Goal: Check status: Check status

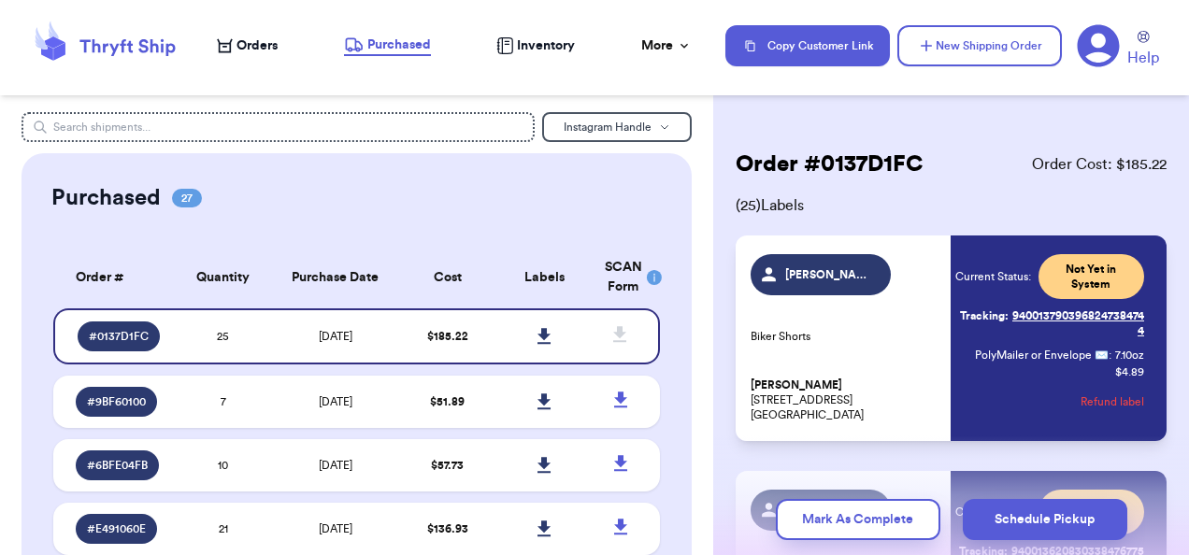
click at [258, 40] on span "Orders" at bounding box center [257, 45] width 41 height 19
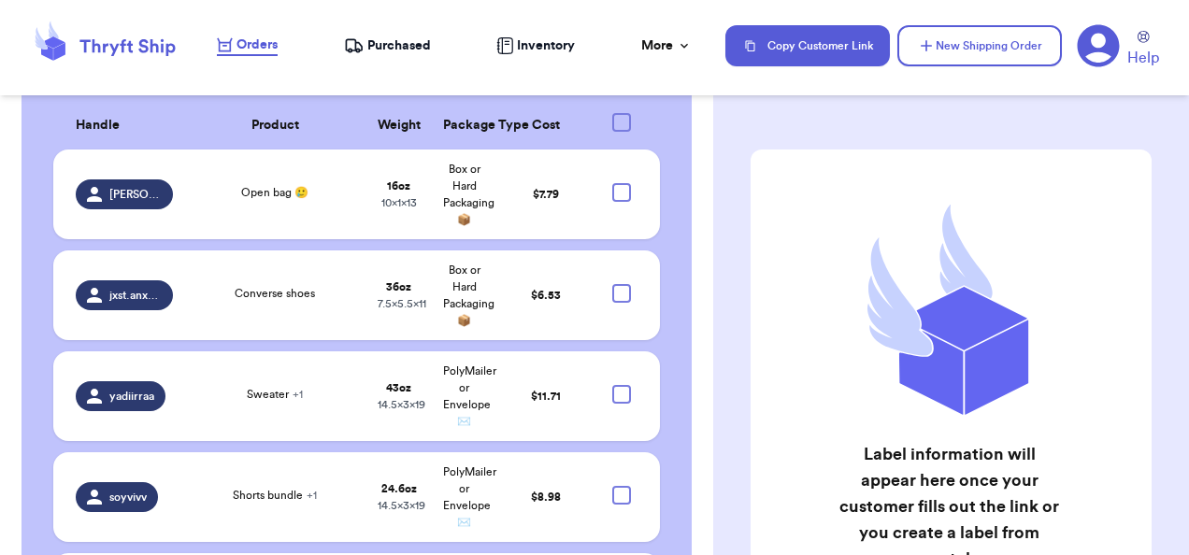
scroll to position [571, 0]
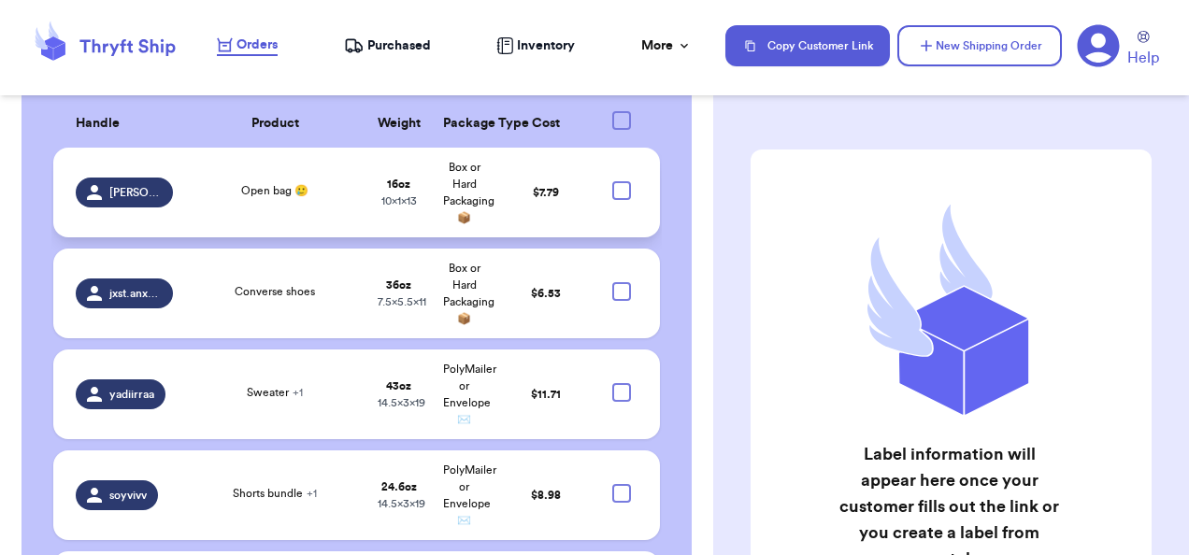
click at [612, 189] on div at bounding box center [621, 190] width 19 height 19
click at [621, 181] on input "checkbox" at bounding box center [621, 180] width 1 height 1
checkbox input "true"
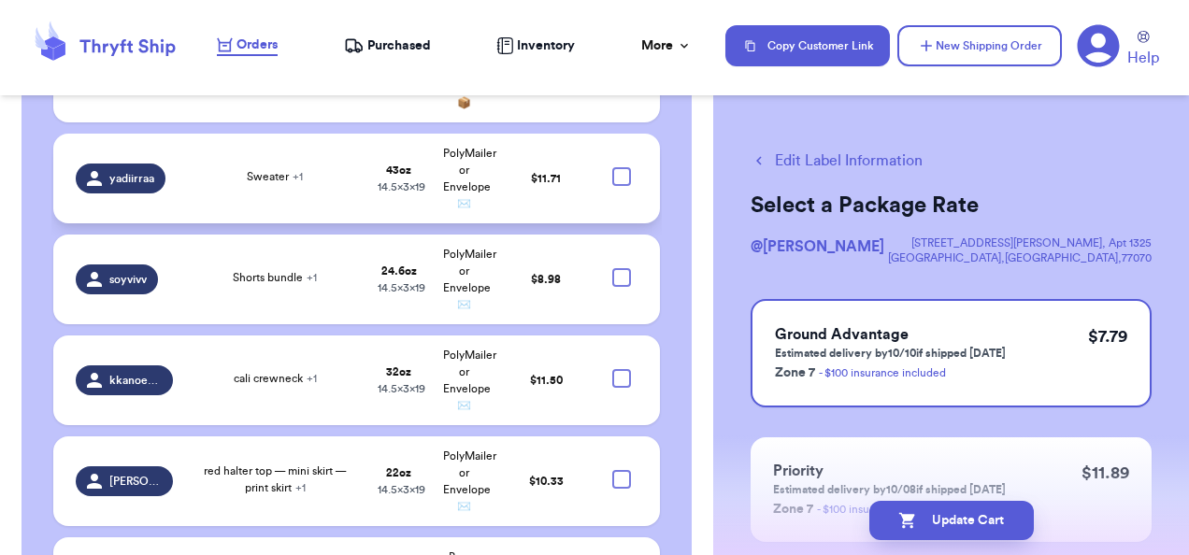
scroll to position [793, 0]
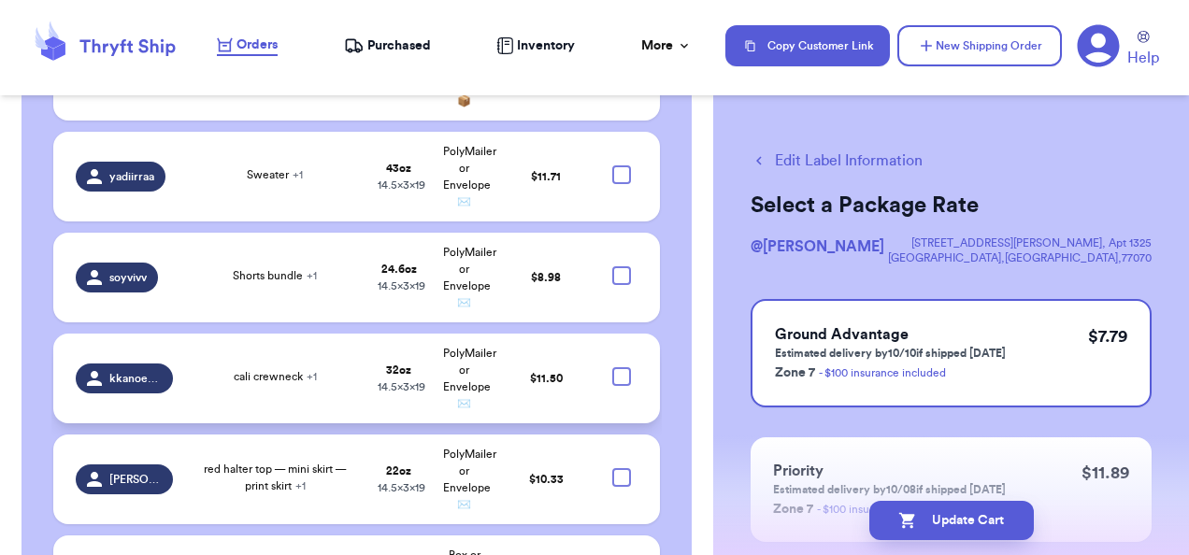
click at [612, 375] on div at bounding box center [621, 376] width 19 height 19
click at [621, 367] on input "checkbox" at bounding box center [621, 367] width 1 height 1
checkbox input "true"
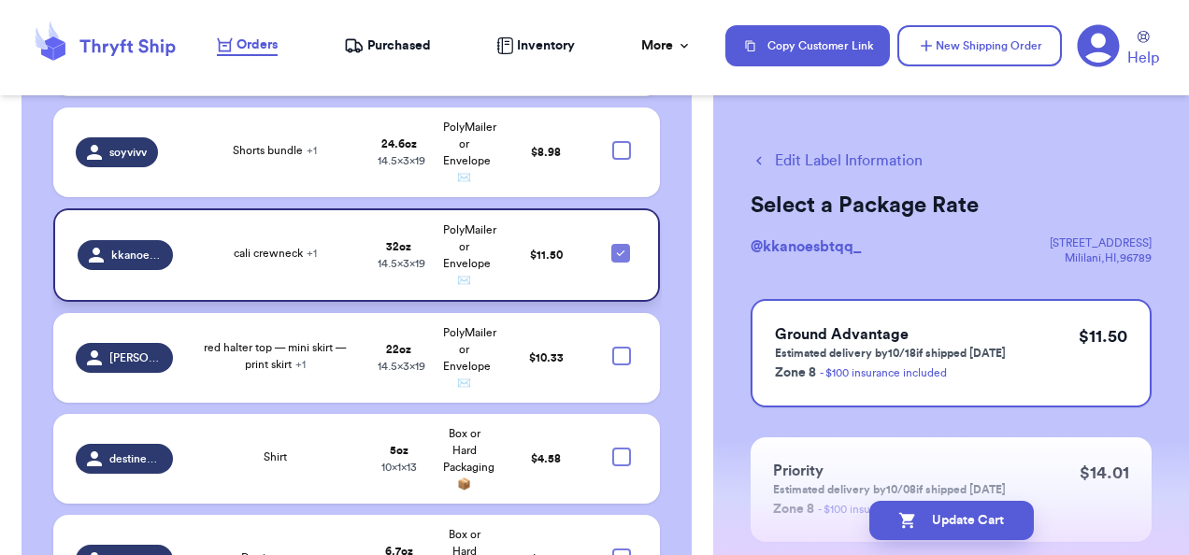
scroll to position [918, 0]
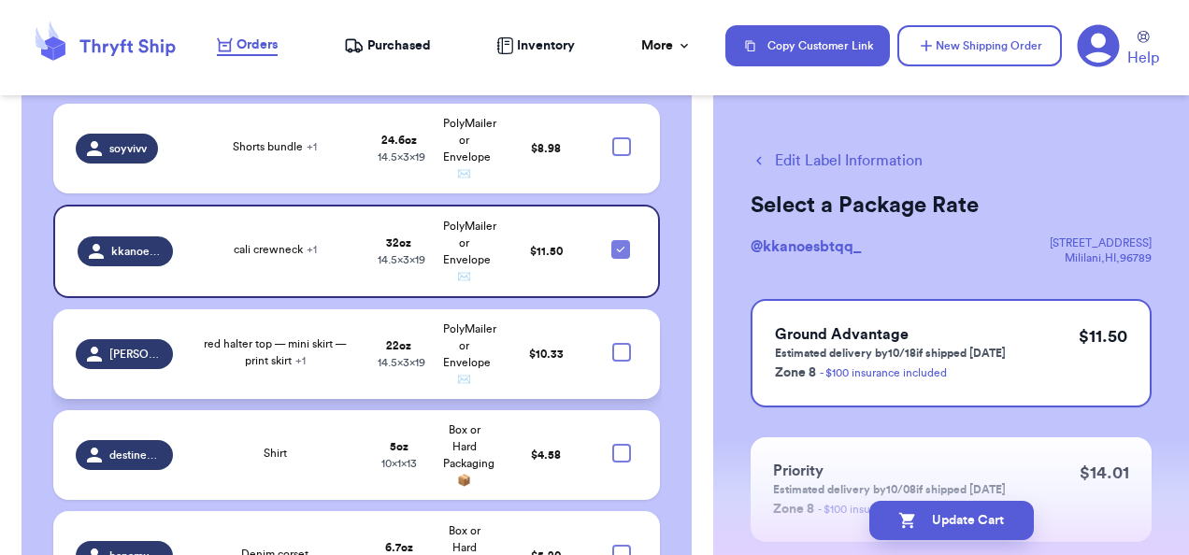
click at [612, 344] on div at bounding box center [621, 352] width 19 height 19
click at [621, 343] on input "checkbox" at bounding box center [621, 342] width 1 height 1
checkbox input "true"
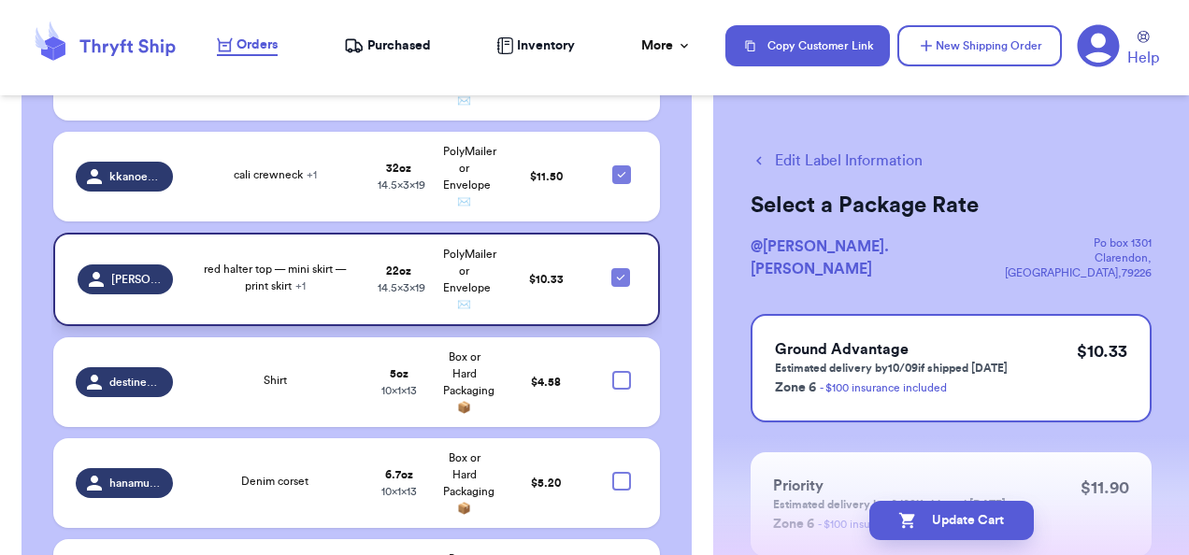
scroll to position [993, 0]
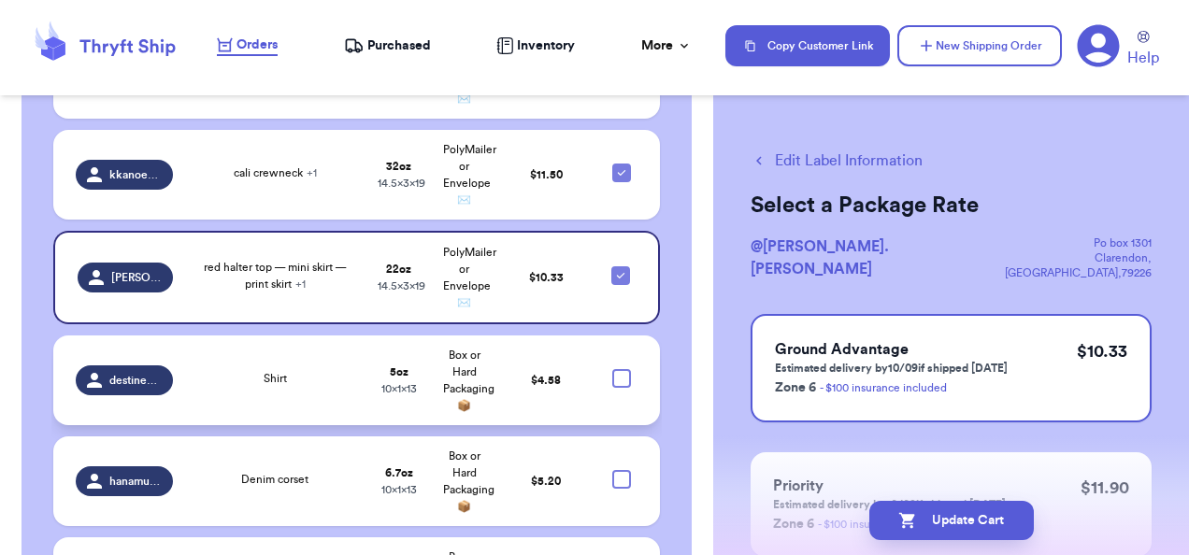
click at [613, 376] on div at bounding box center [621, 378] width 19 height 19
click at [621, 369] on input "checkbox" at bounding box center [621, 368] width 1 height 1
checkbox input "true"
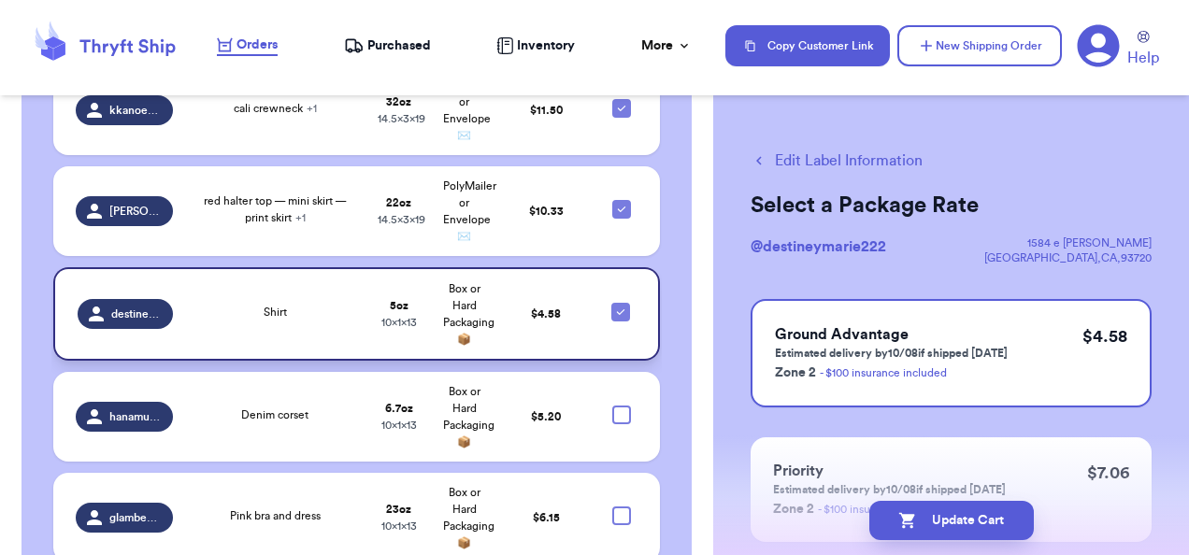
scroll to position [1089, 0]
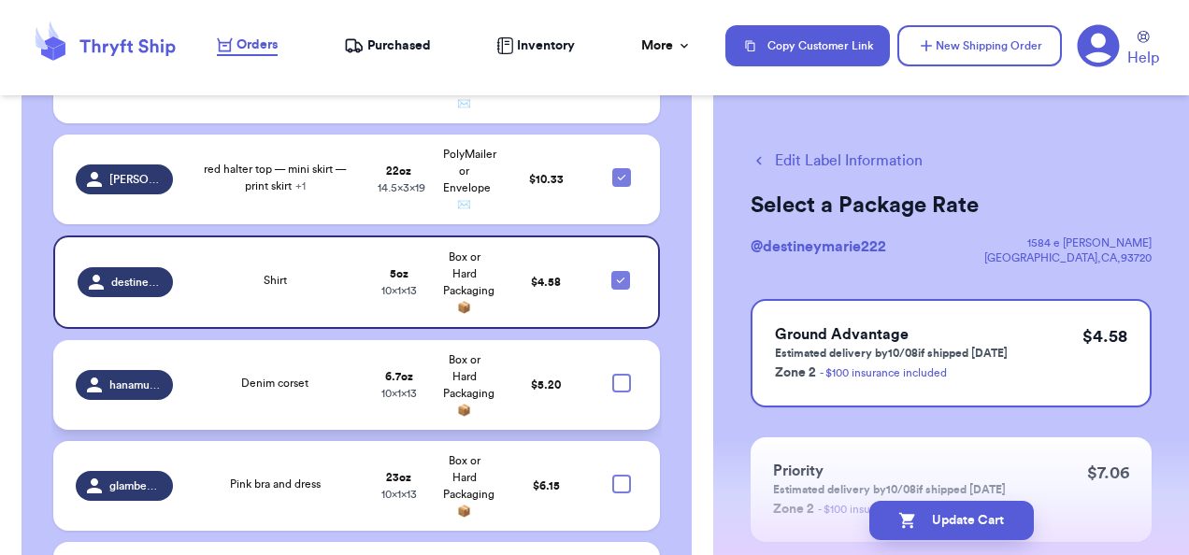
click at [615, 383] on div at bounding box center [621, 383] width 19 height 19
click at [621, 374] on input "checkbox" at bounding box center [621, 373] width 1 height 1
checkbox input "true"
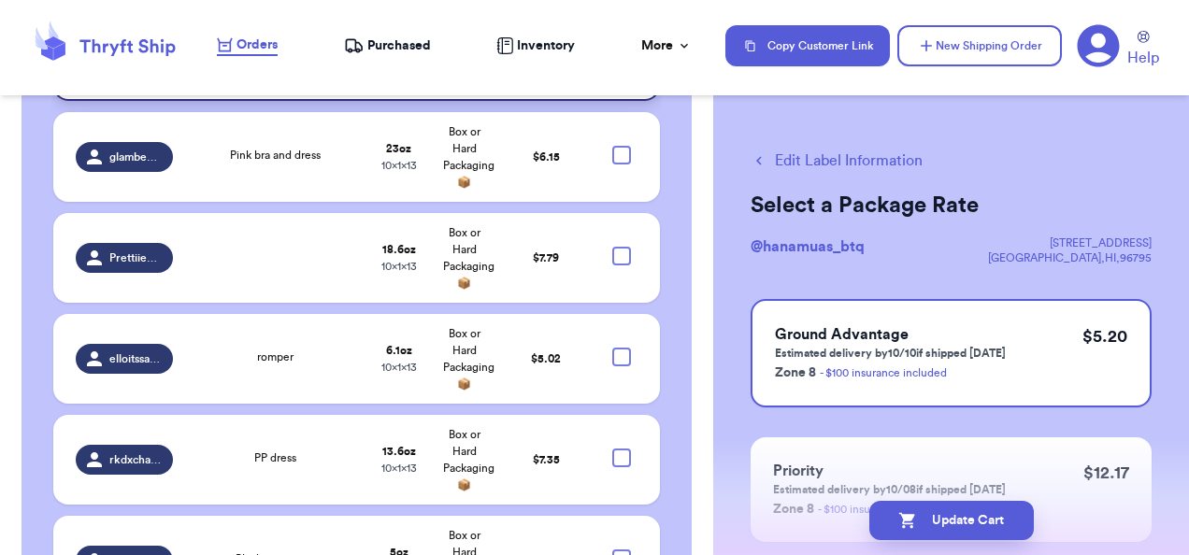
scroll to position [1419, 0]
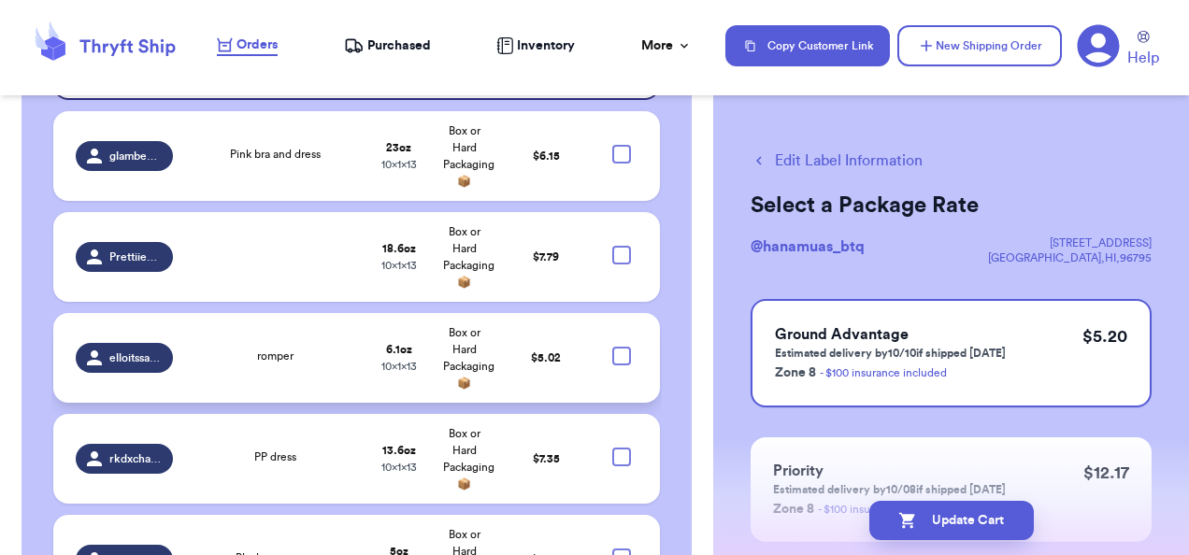
click at [612, 354] on div at bounding box center [621, 356] width 19 height 19
click at [621, 347] on input "checkbox" at bounding box center [621, 346] width 1 height 1
checkbox input "true"
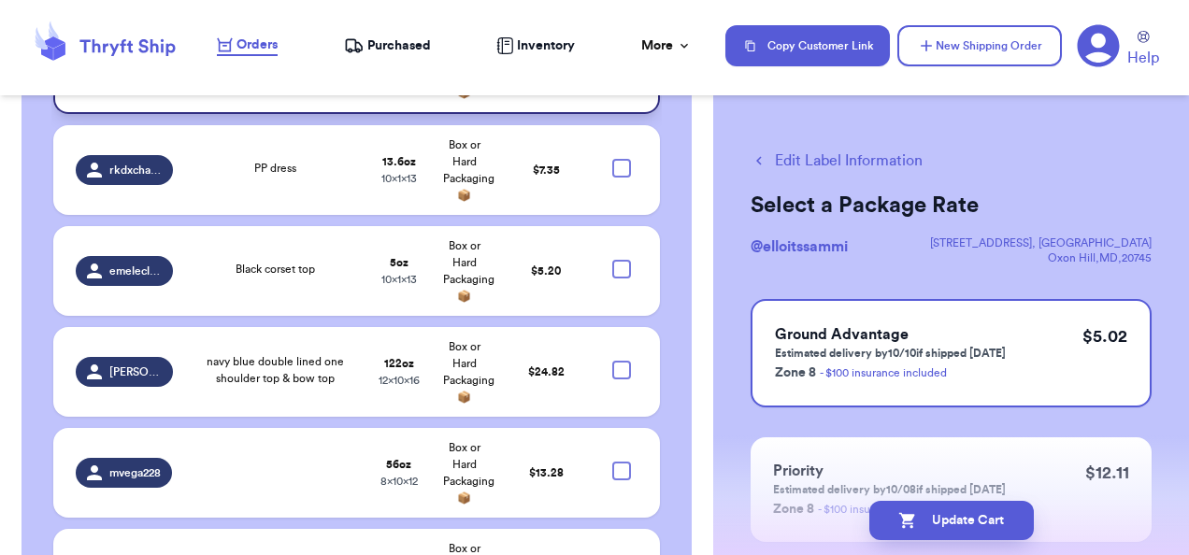
scroll to position [1713, 0]
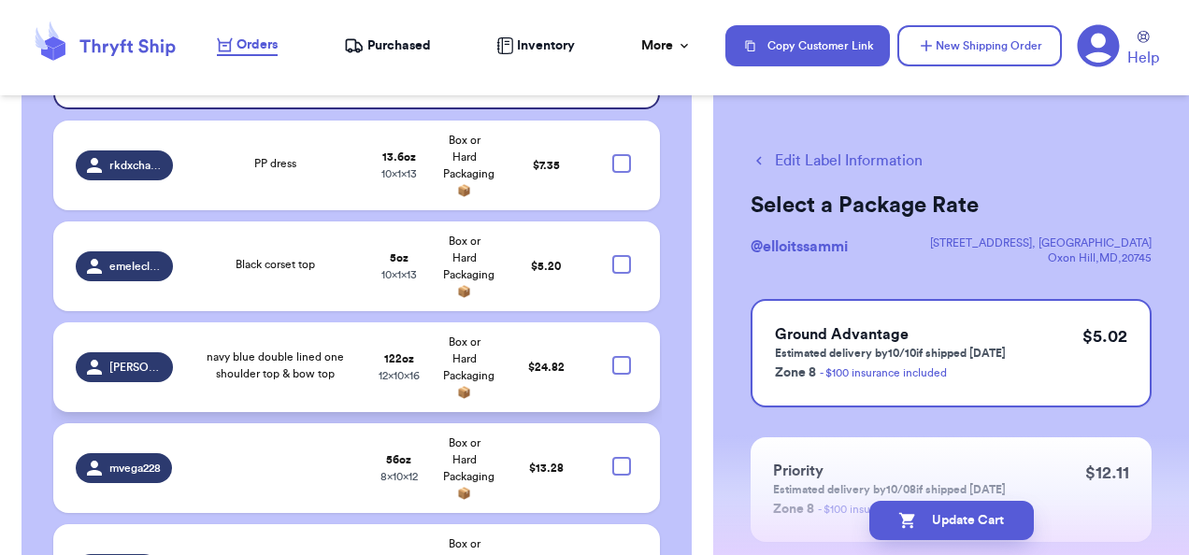
click at [612, 363] on div at bounding box center [621, 365] width 19 height 19
click at [621, 356] on input "checkbox" at bounding box center [621, 355] width 1 height 1
checkbox input "true"
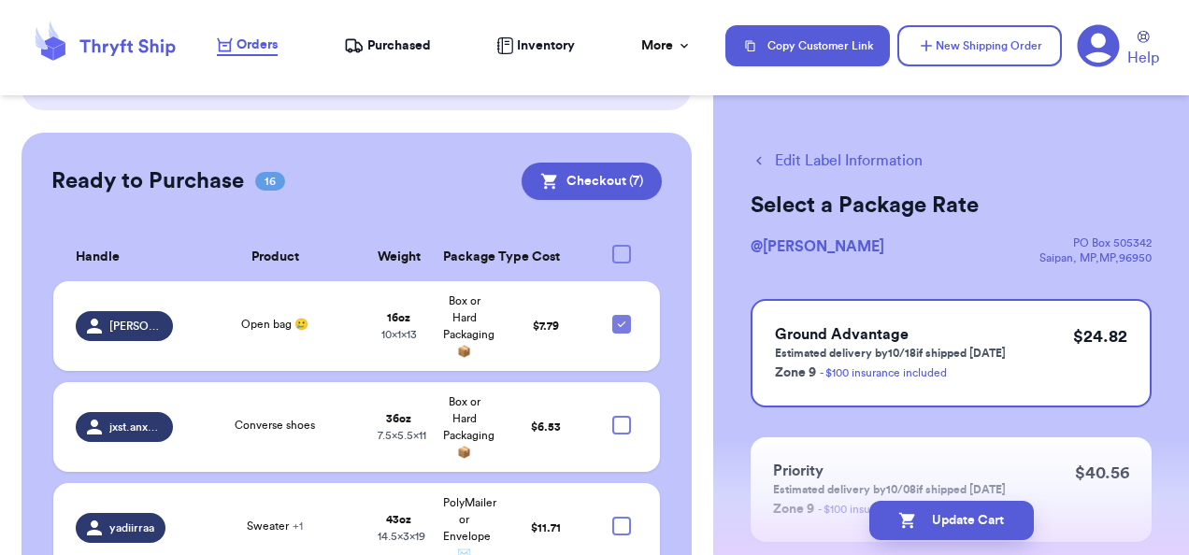
scroll to position [436, 0]
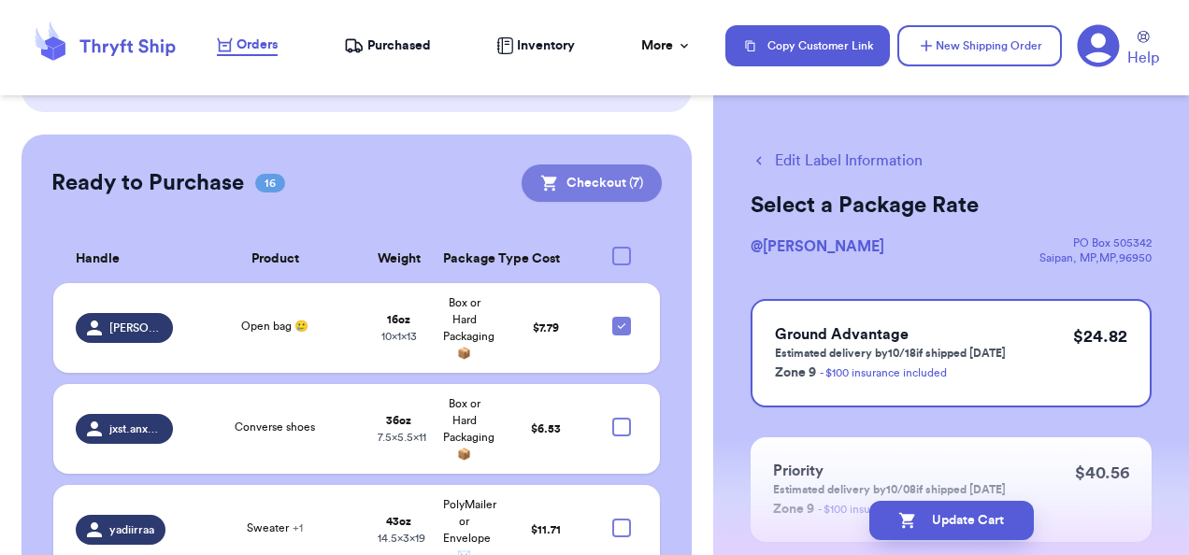
click at [570, 178] on button "Checkout ( 7 )" at bounding box center [592, 183] width 140 height 37
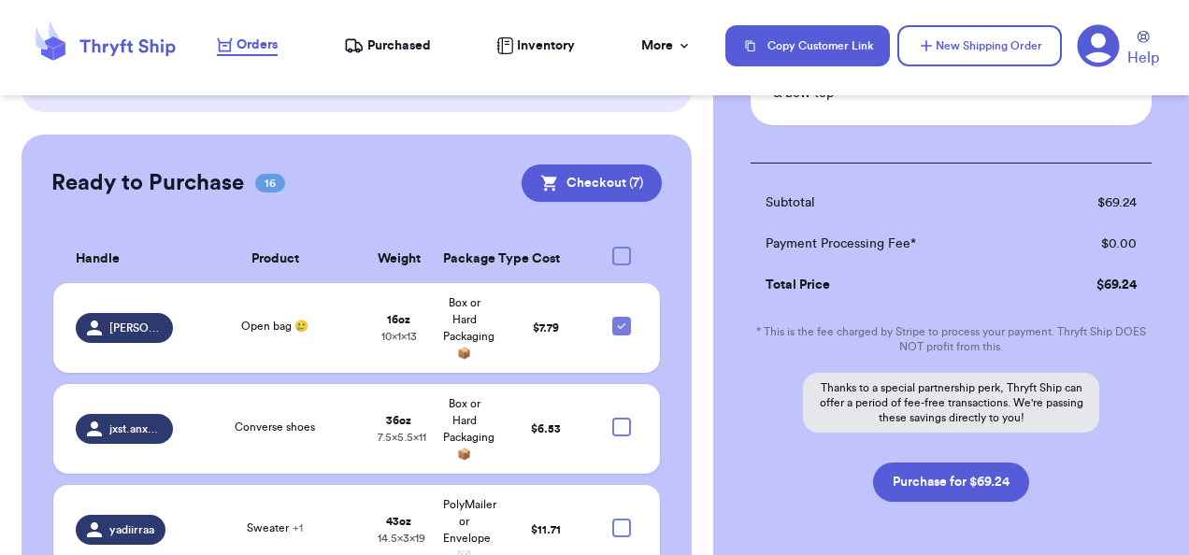
scroll to position [1057, 0]
click at [994, 461] on button "Purchase for $69.24" at bounding box center [951, 480] width 156 height 39
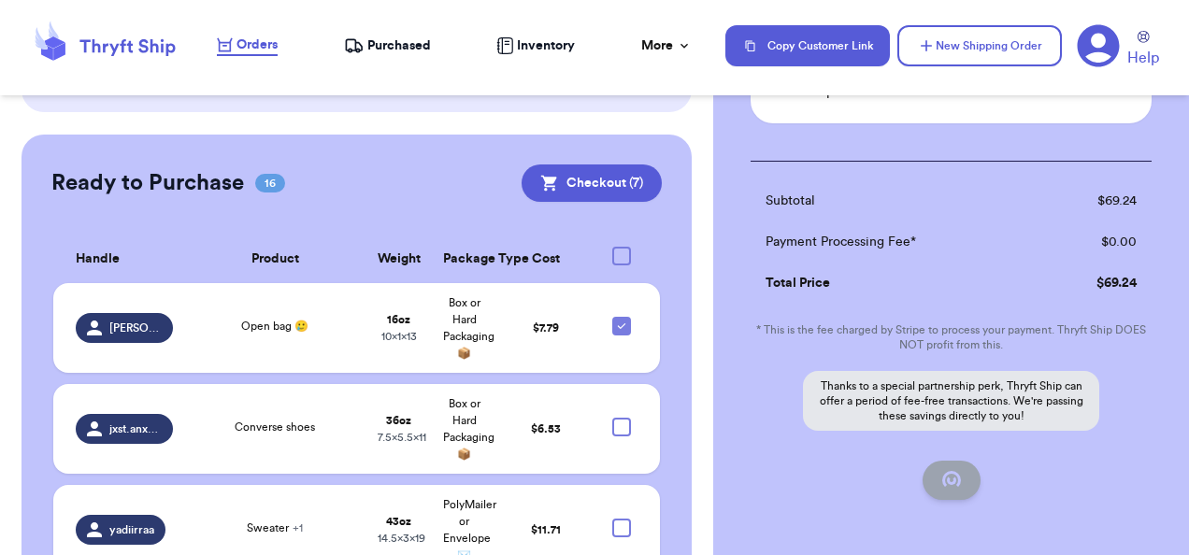
checkbox input "false"
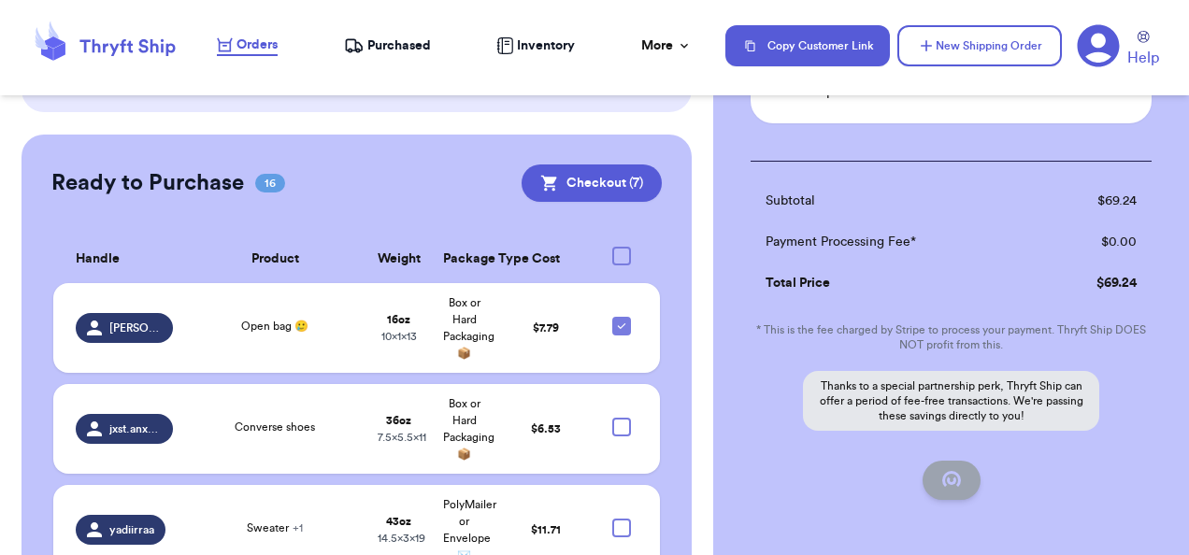
checkbox input "false"
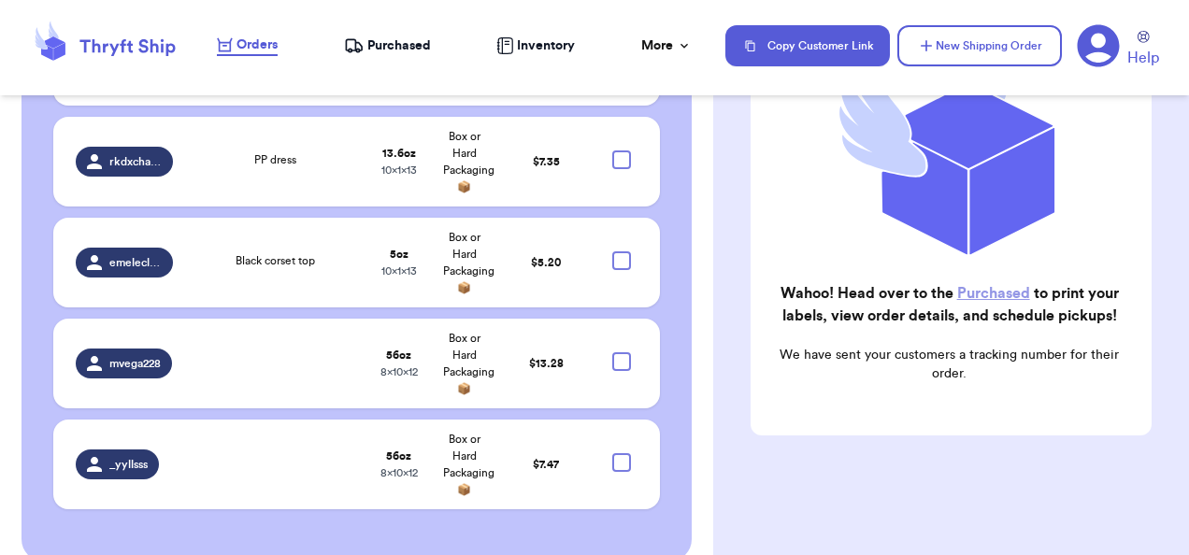
scroll to position [1135, 0]
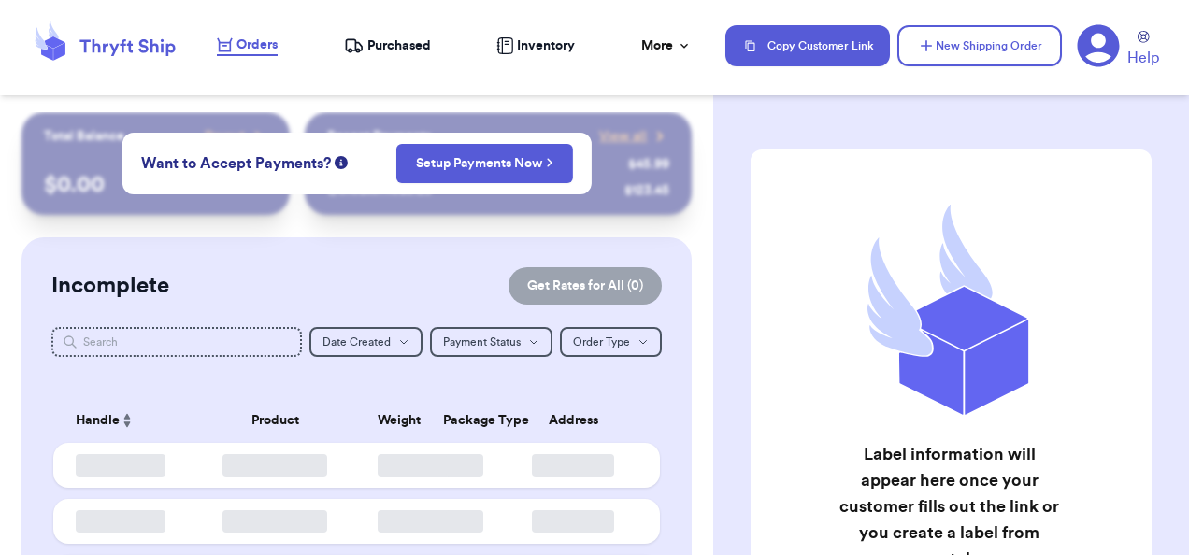
checkbox input "false"
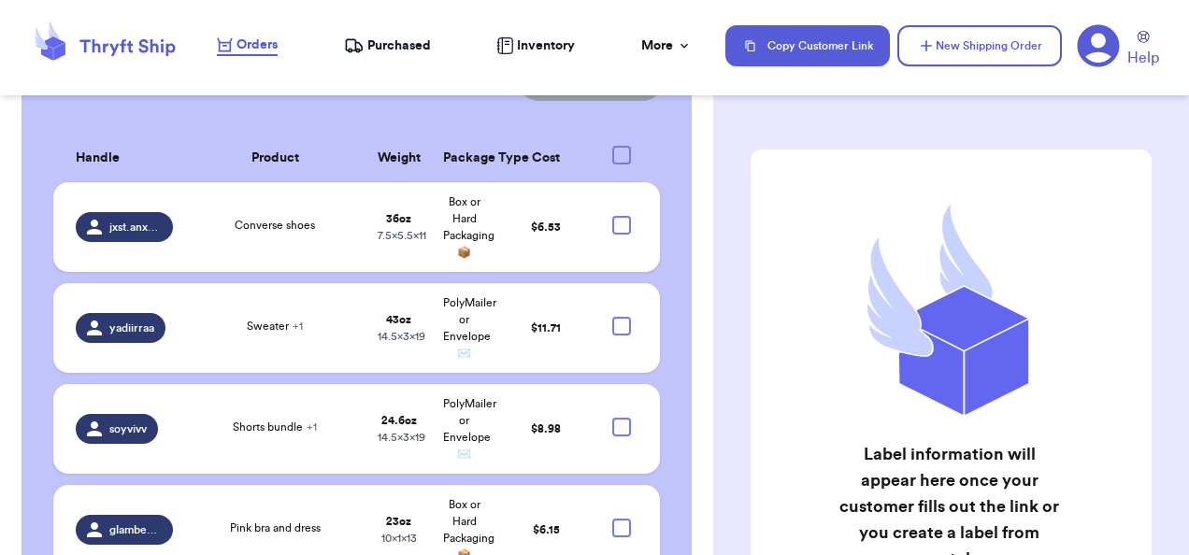
scroll to position [537, 0]
click at [380, 52] on span "Purchased" at bounding box center [399, 45] width 64 height 19
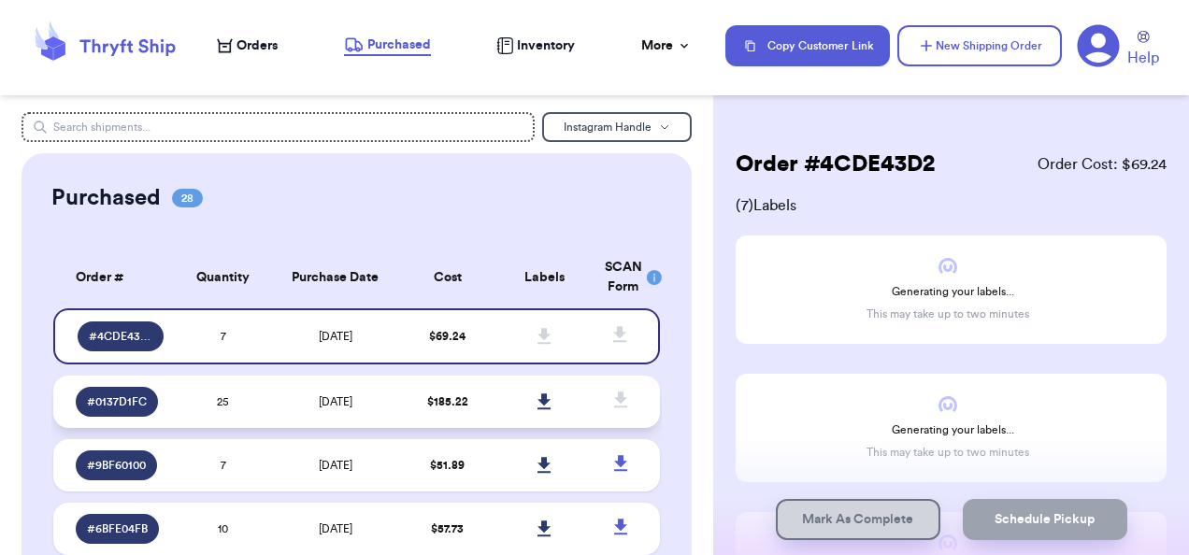
click at [376, 401] on td "[DATE]" at bounding box center [335, 402] width 127 height 52
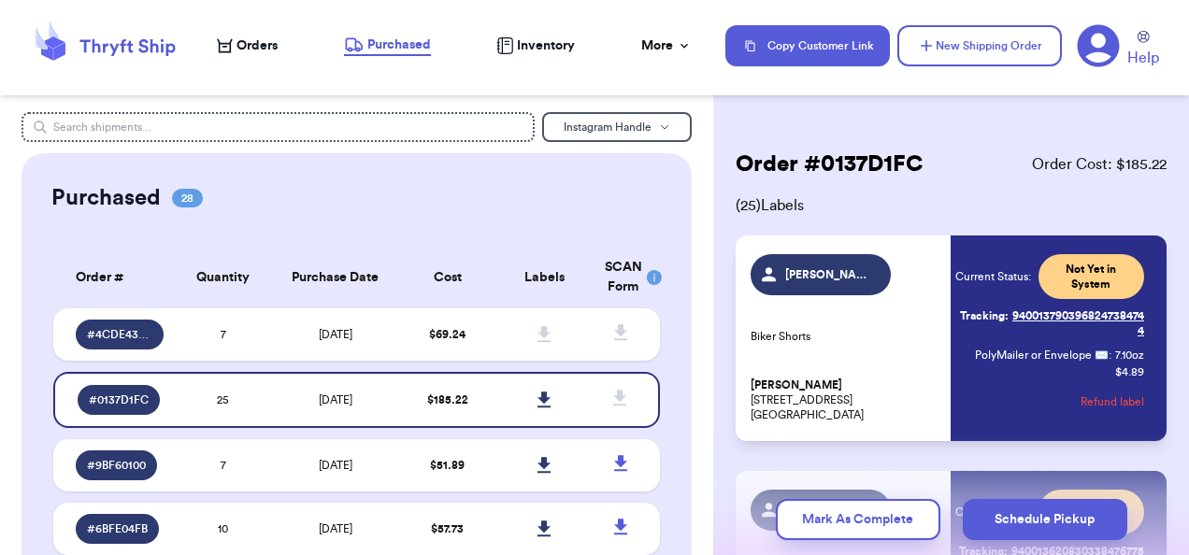
click at [254, 43] on span "Orders" at bounding box center [257, 45] width 41 height 19
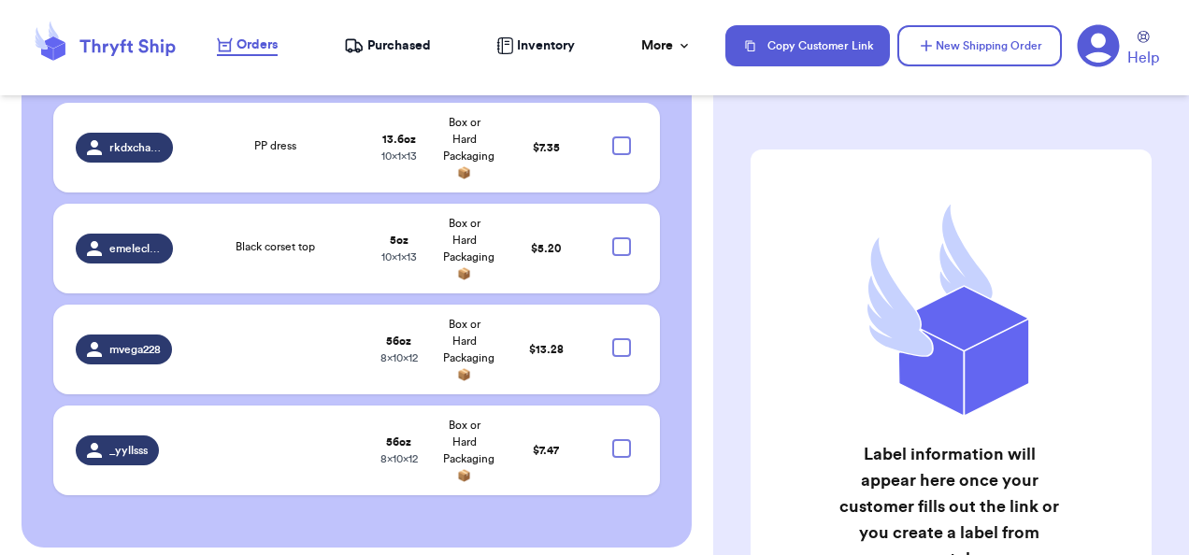
scroll to position [1124, 0]
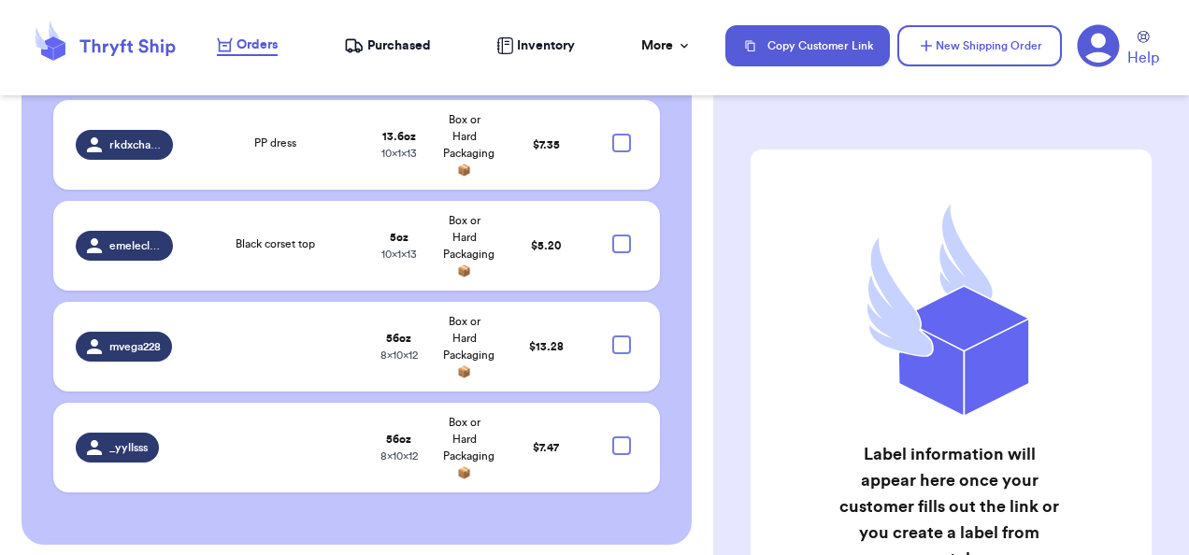
click at [404, 35] on nav "Orders Purchased Inventory More Stats Completed Orders Payments Payouts Copy Cu…" at bounding box center [693, 46] width 991 height 62
click at [401, 52] on span "Purchased" at bounding box center [399, 45] width 64 height 19
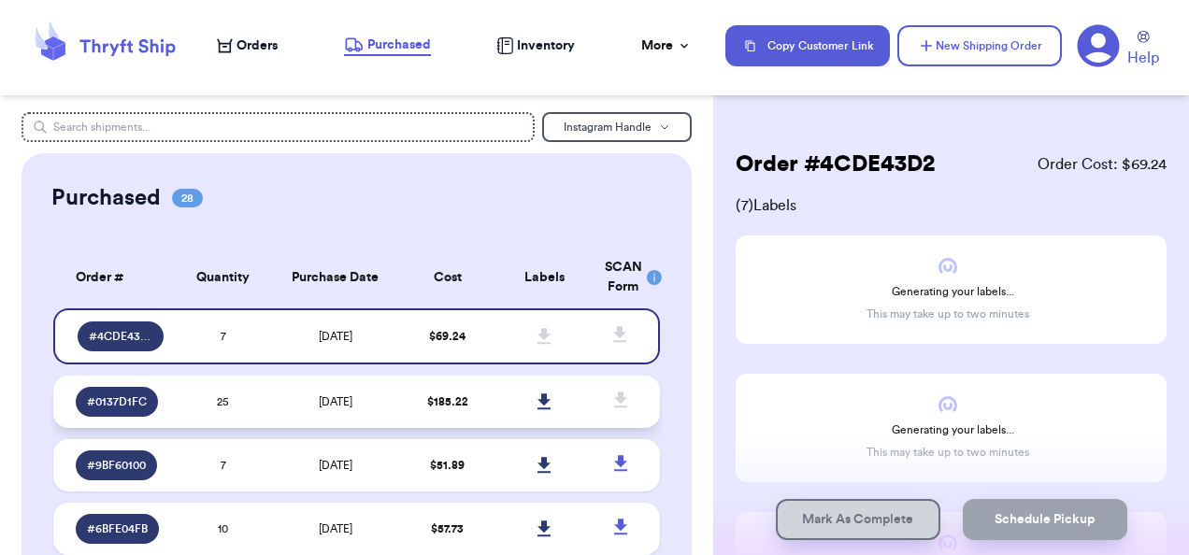
click at [258, 395] on td "25" at bounding box center [223, 402] width 97 height 52
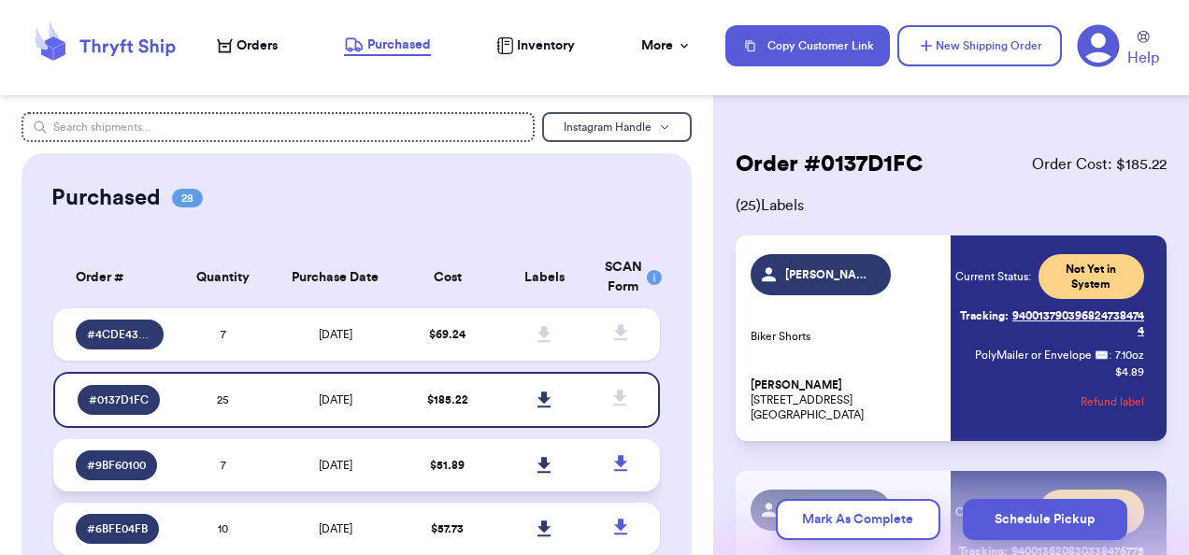
click at [260, 460] on td "7" at bounding box center [223, 465] width 97 height 52
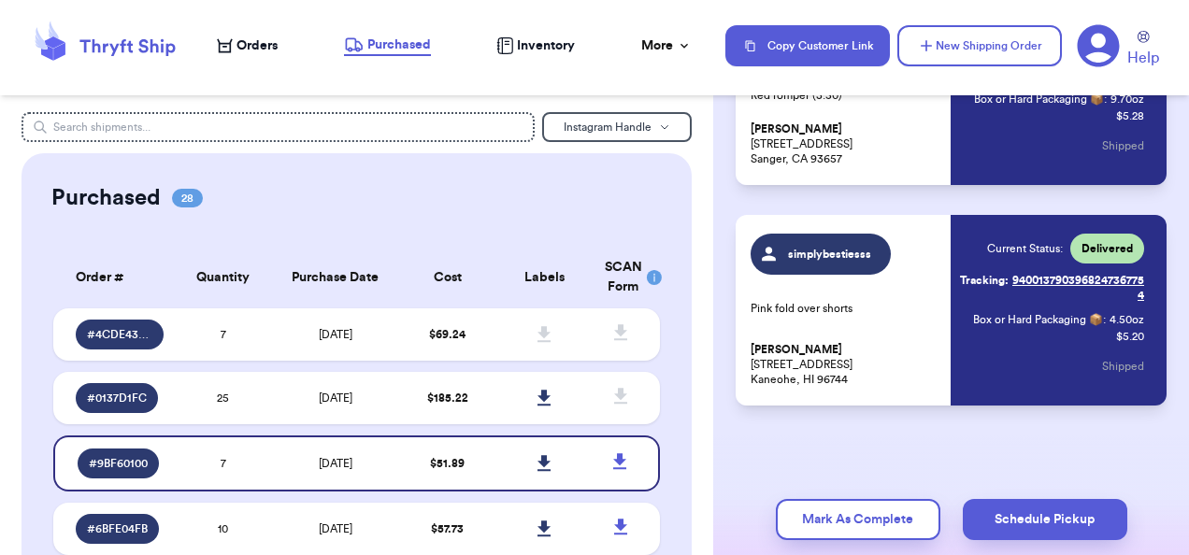
scroll to position [1374, 0]
click at [350, 527] on span "[DATE]" at bounding box center [336, 529] width 34 height 11
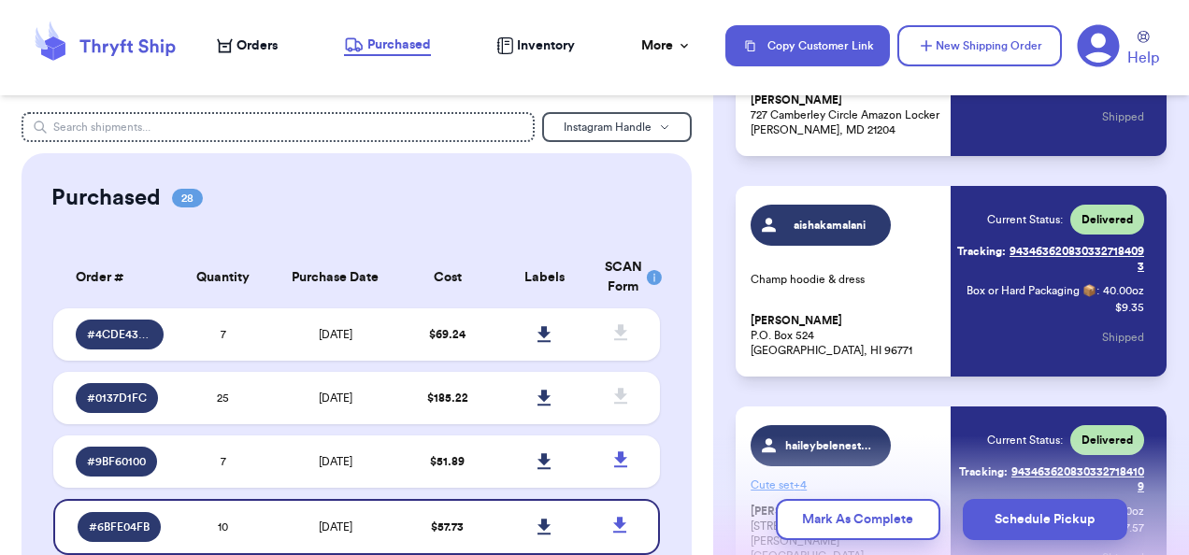
scroll to position [1305, 0]
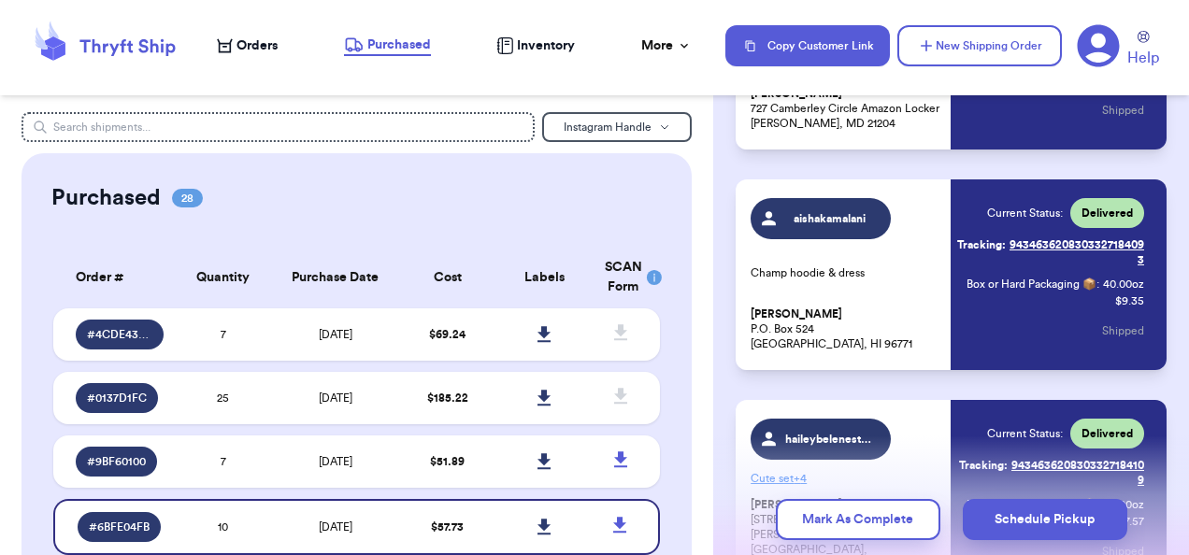
click at [1038, 275] on link "Tracking: 9434636208303327184093" at bounding box center [1050, 252] width 189 height 45
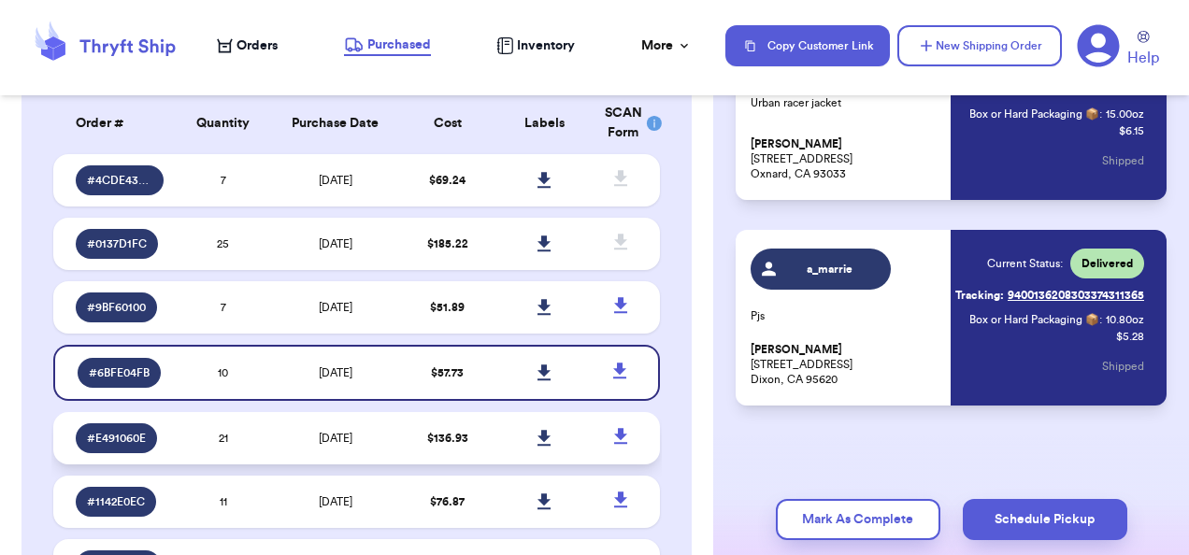
scroll to position [155, 0]
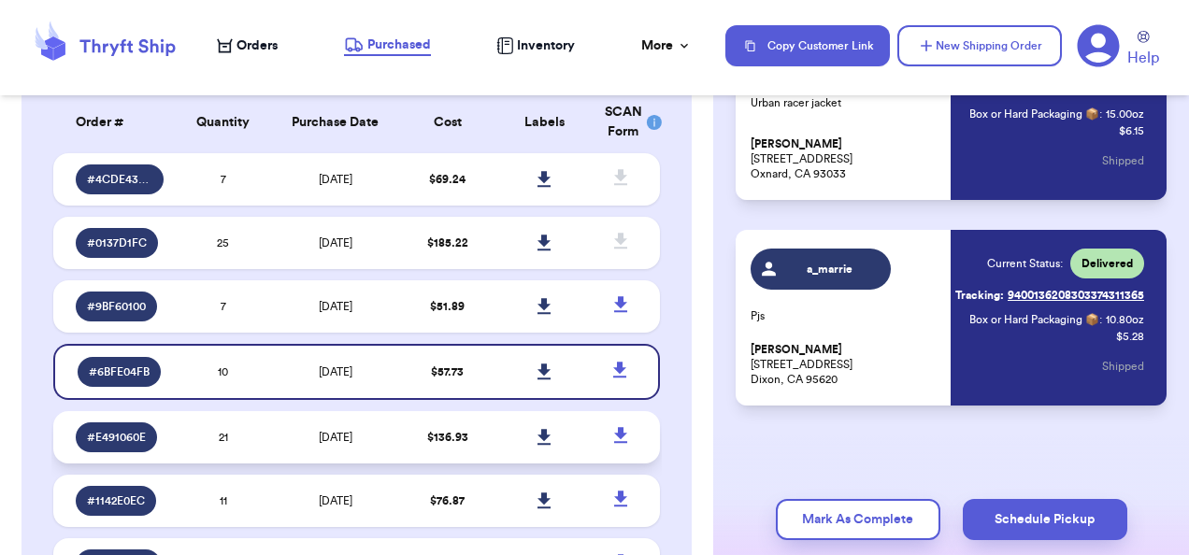
click at [329, 446] on td "[DATE]" at bounding box center [335, 437] width 127 height 52
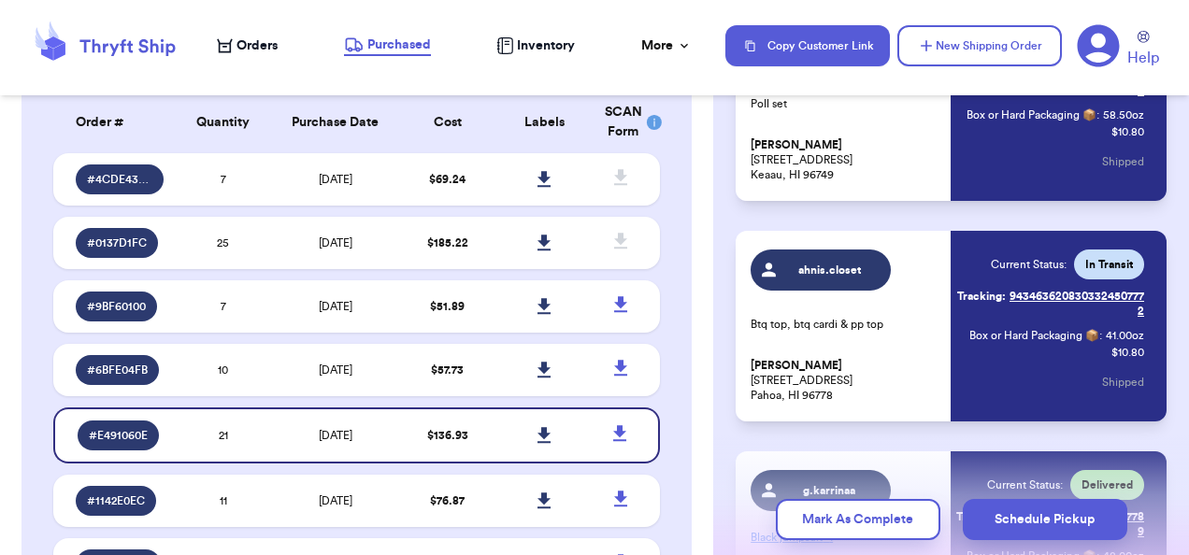
scroll to position [879, 0]
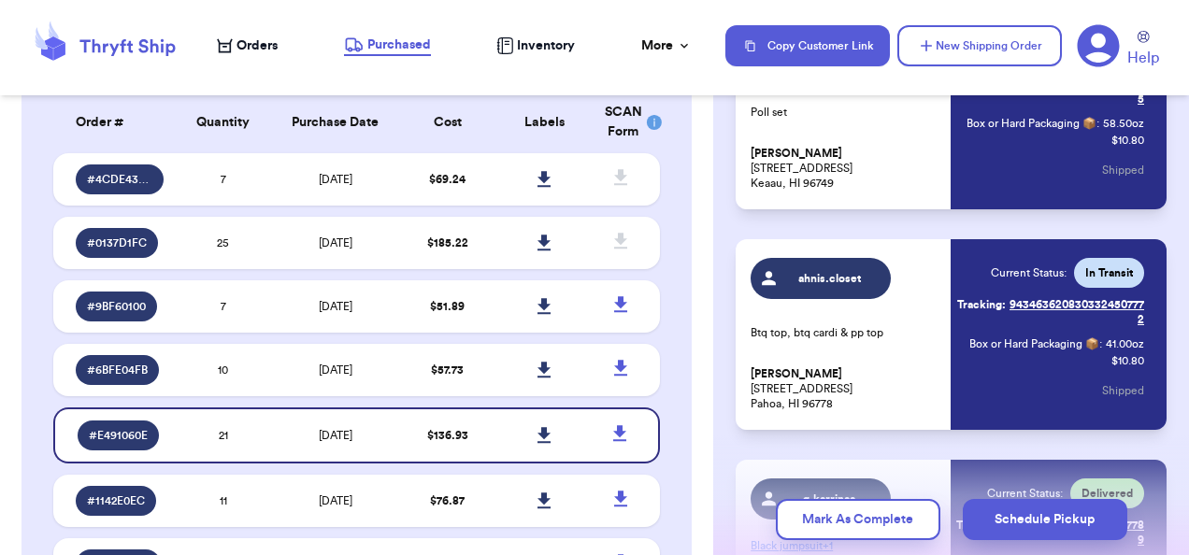
click at [1038, 317] on link "Tracking: 9434636208303324507772" at bounding box center [1050, 312] width 189 height 45
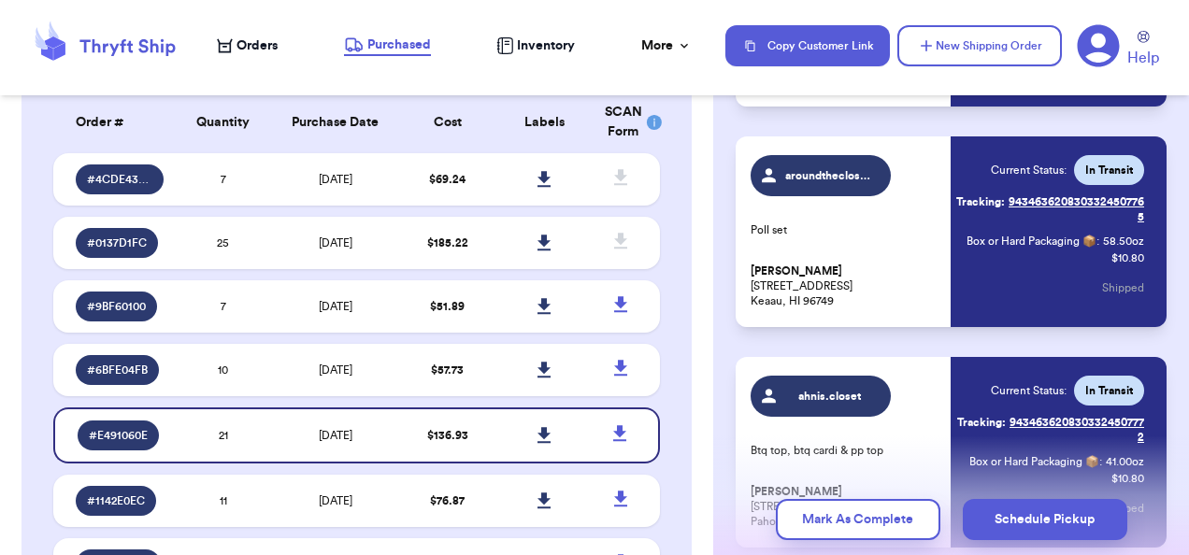
scroll to position [759, 0]
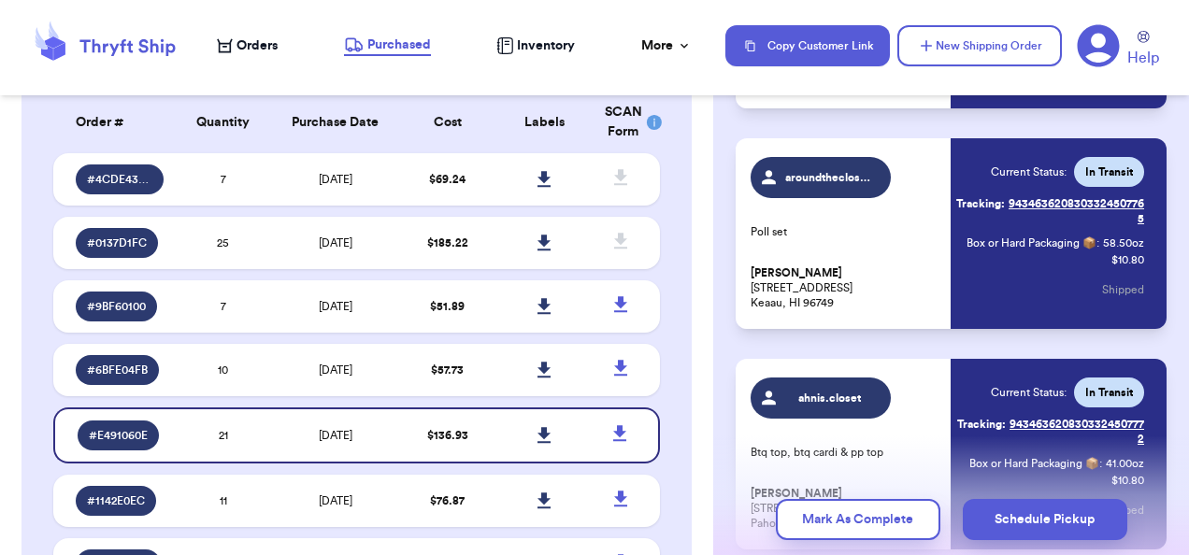
click at [1041, 202] on link "Tracking: 9434636208303324507765" at bounding box center [1050, 211] width 189 height 45
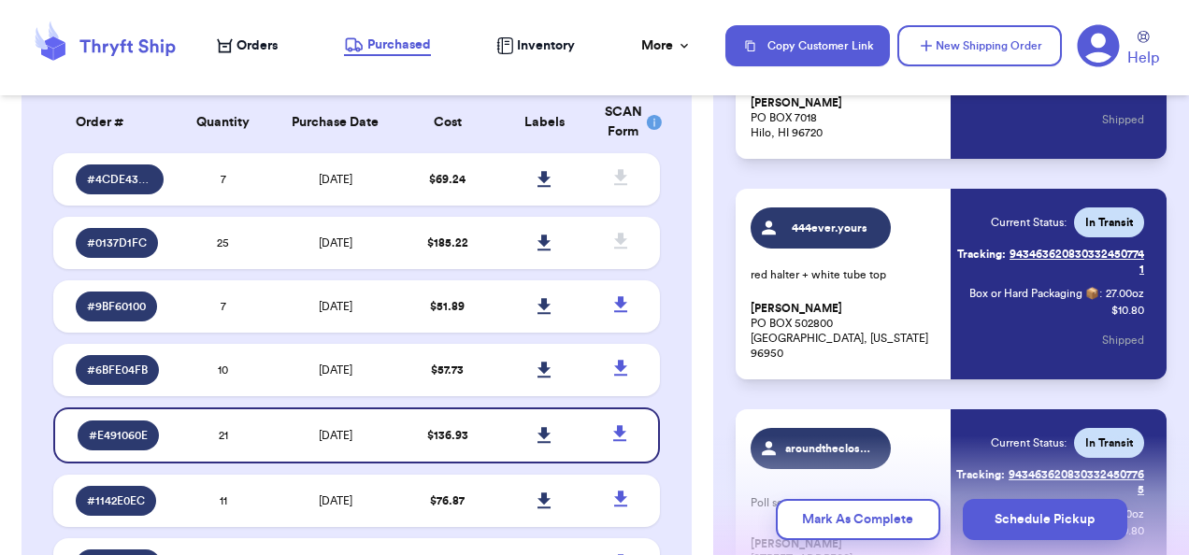
scroll to position [486, 0]
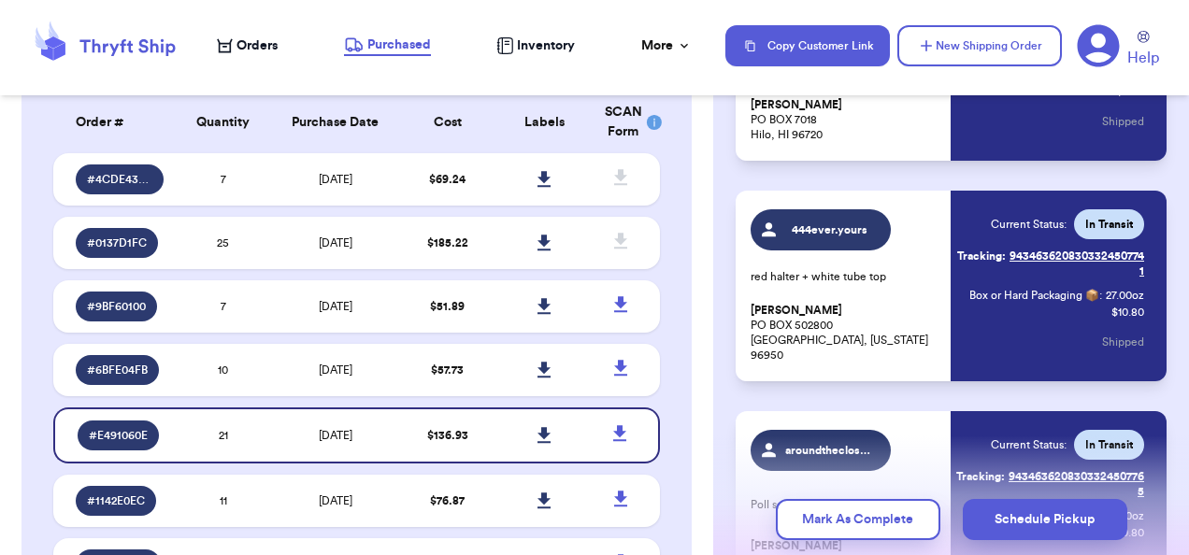
click at [1056, 252] on link "Tracking: 9434636208303324507741" at bounding box center [1050, 263] width 189 height 45
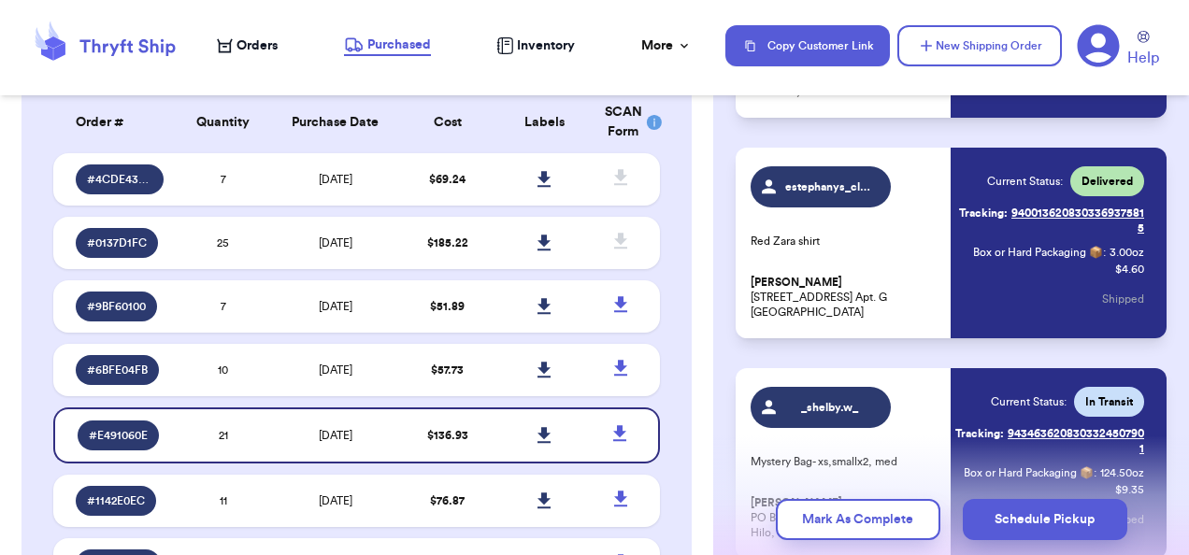
scroll to position [4479, 0]
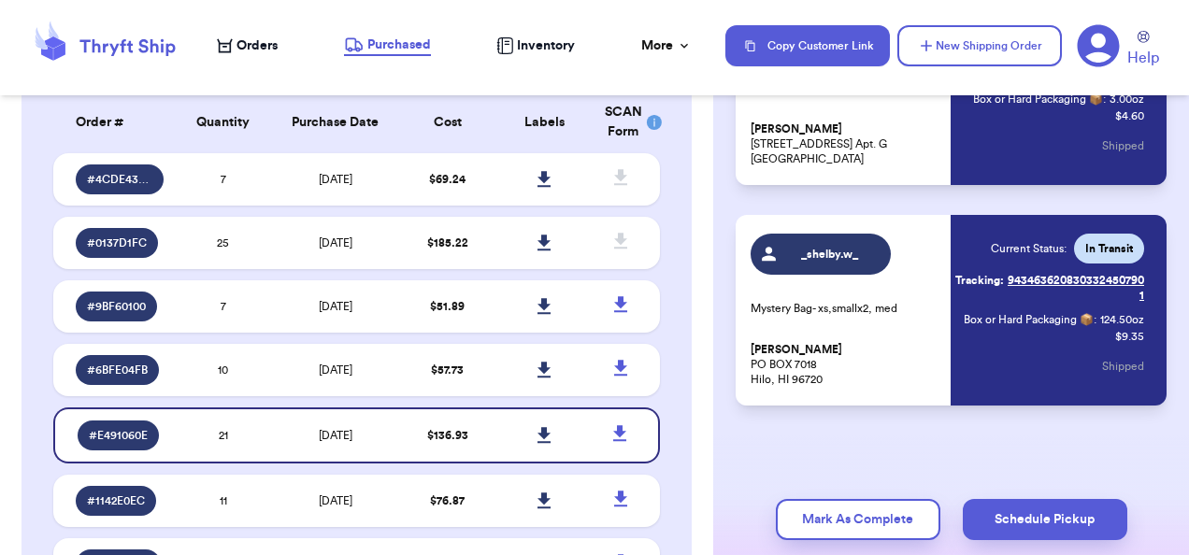
click at [1054, 266] on link "Tracking: 9434636208303324507901" at bounding box center [1050, 288] width 189 height 45
click at [319, 181] on span "10/5/2025" at bounding box center [336, 179] width 34 height 11
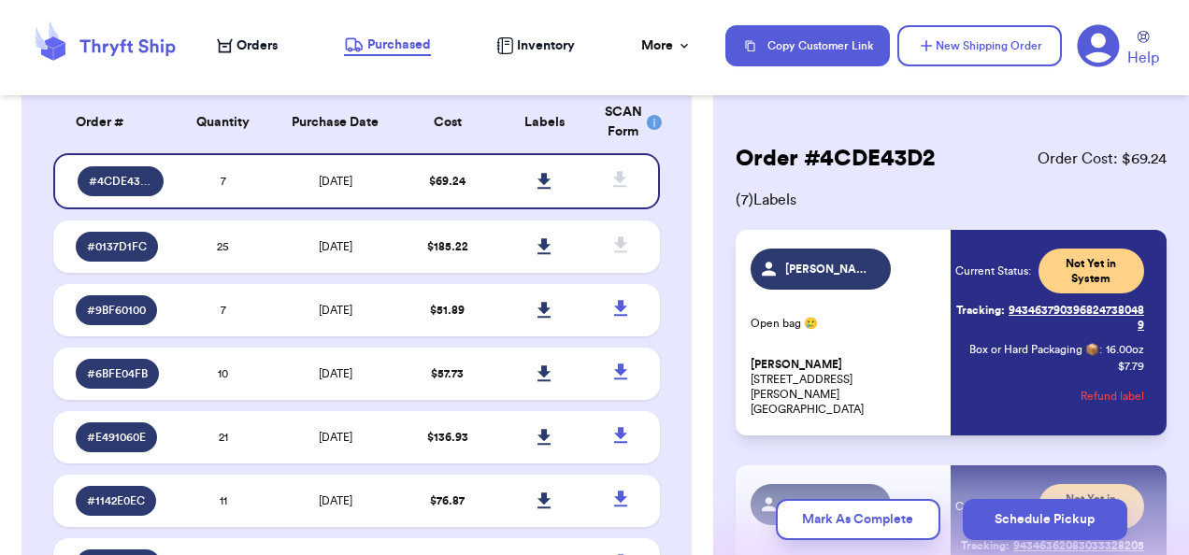
scroll to position [0, 0]
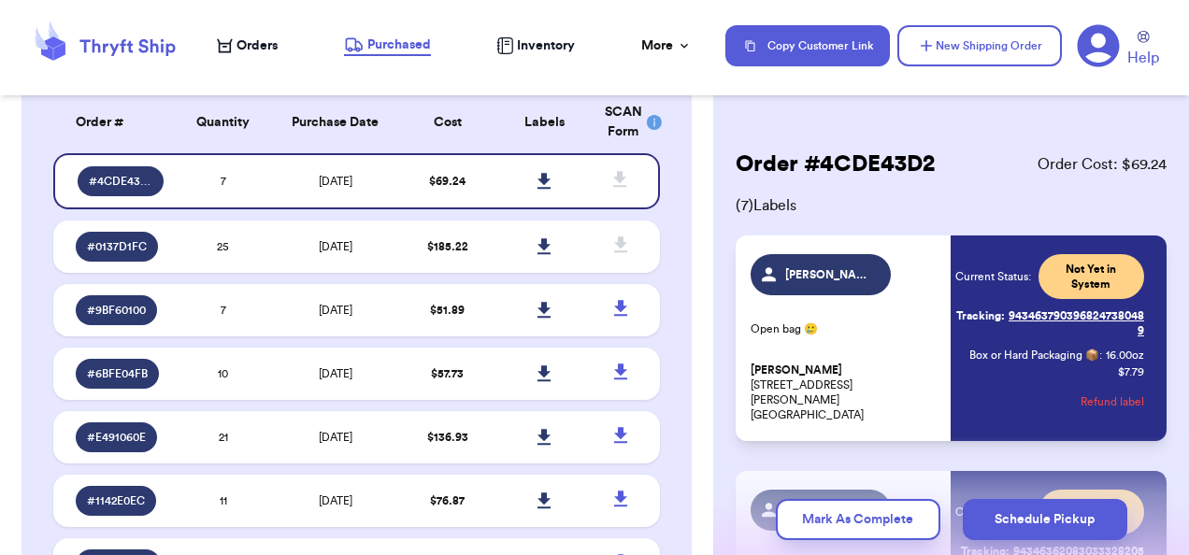
click at [227, 49] on icon at bounding box center [225, 45] width 16 height 15
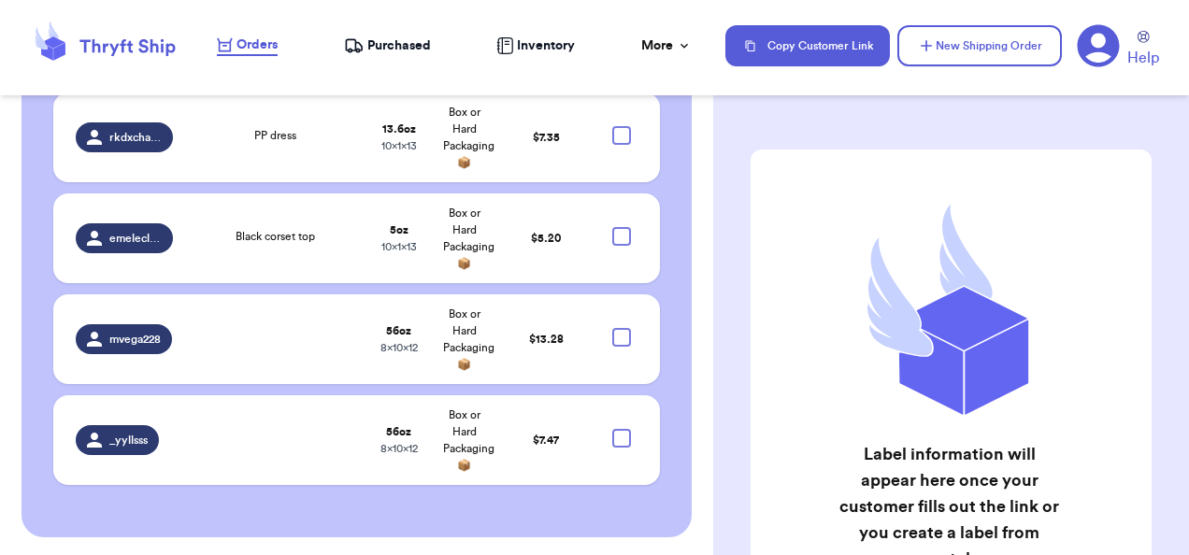
scroll to position [1135, 0]
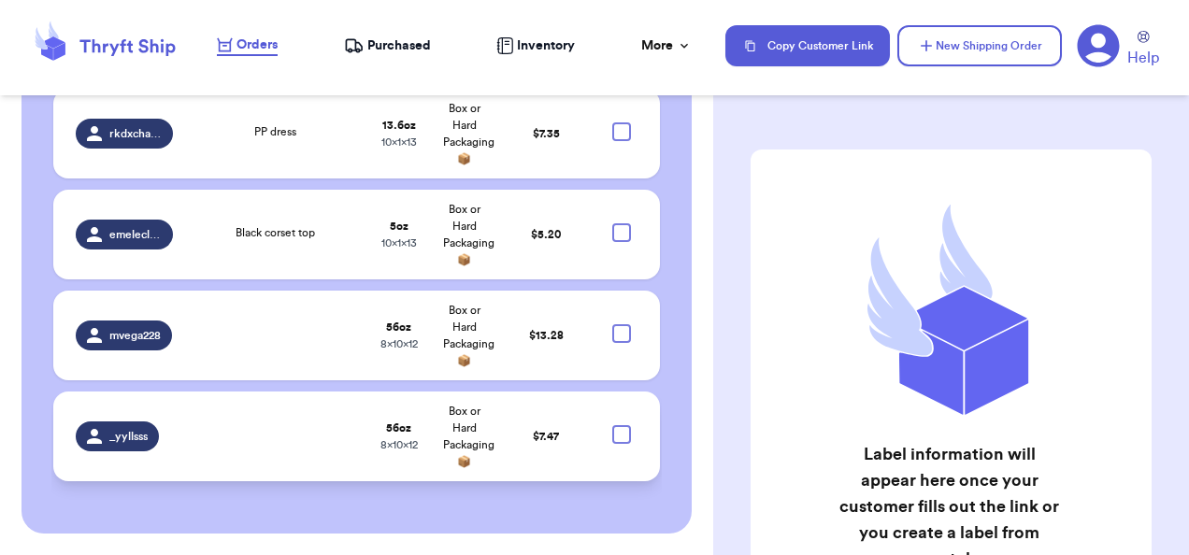
click at [354, 457] on td at bounding box center [275, 437] width 183 height 90
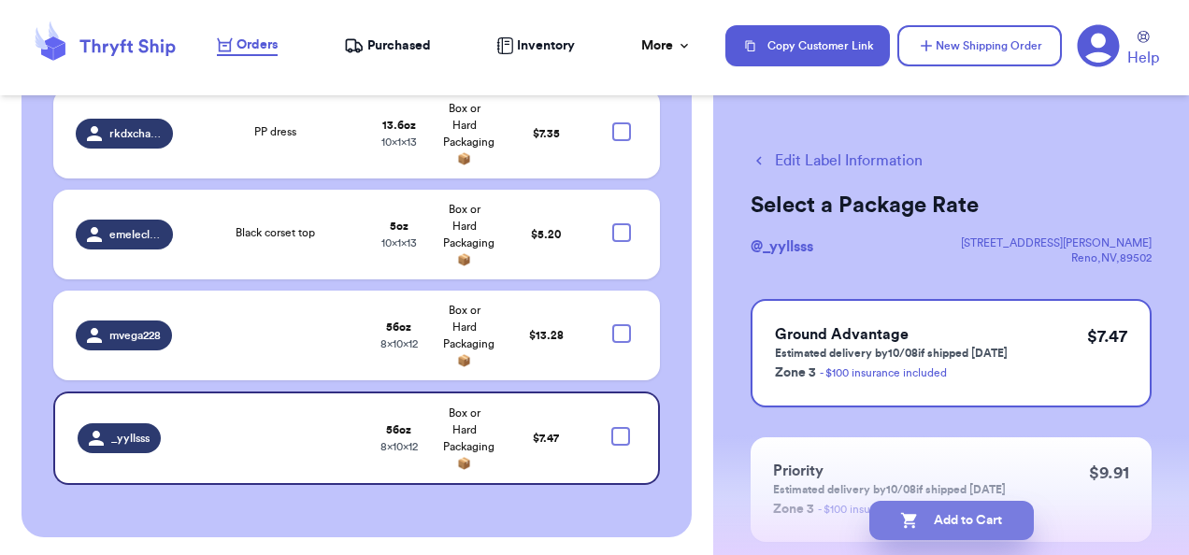
click at [995, 514] on button "Add to Cart" at bounding box center [952, 520] width 165 height 39
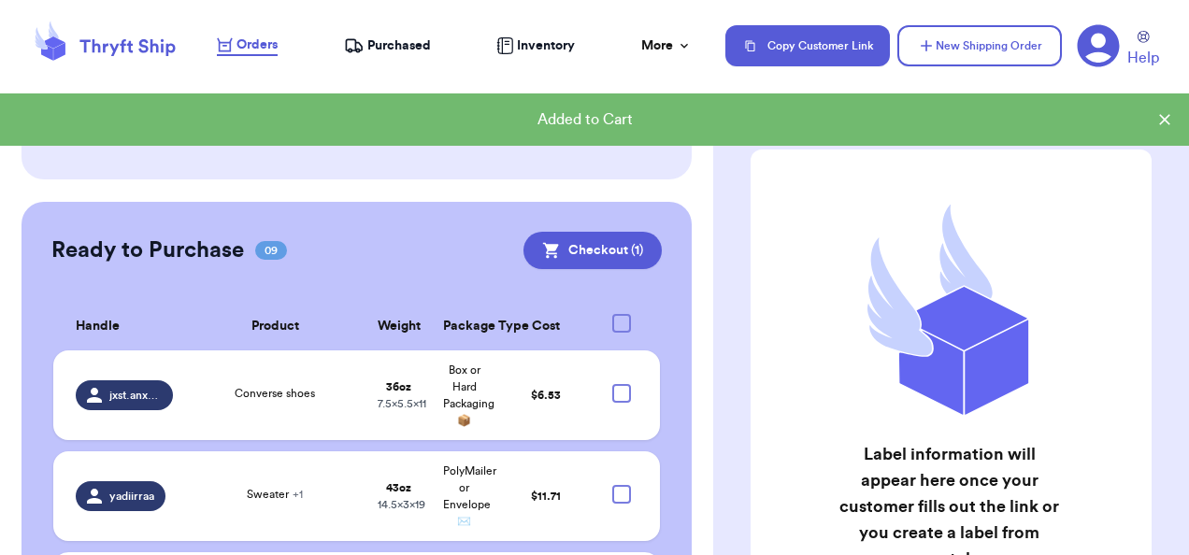
scroll to position [359, 0]
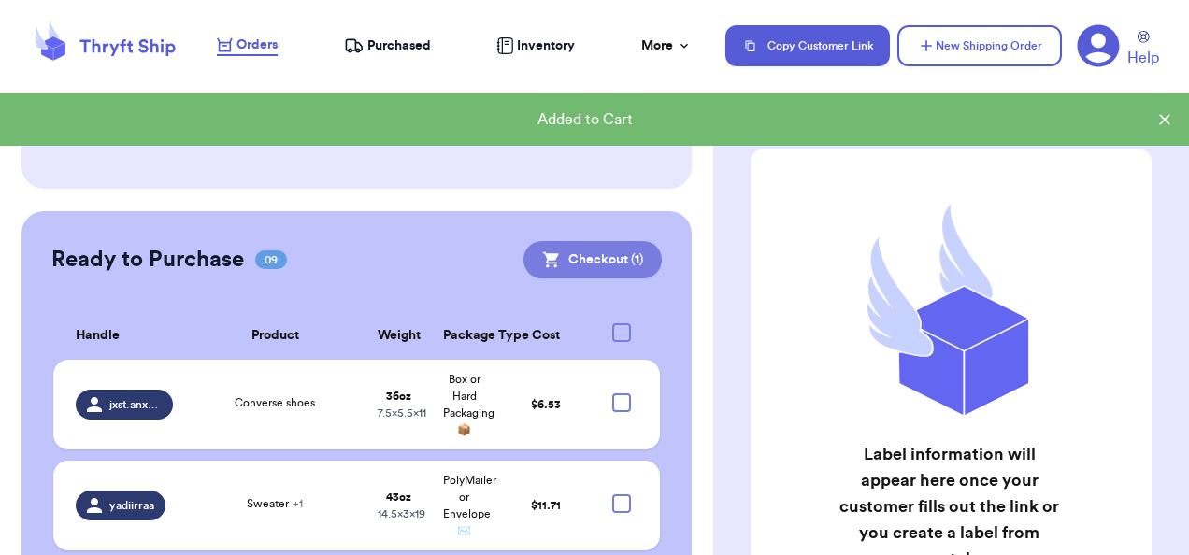
click at [607, 262] on button "Checkout ( 1 )" at bounding box center [593, 259] width 138 height 37
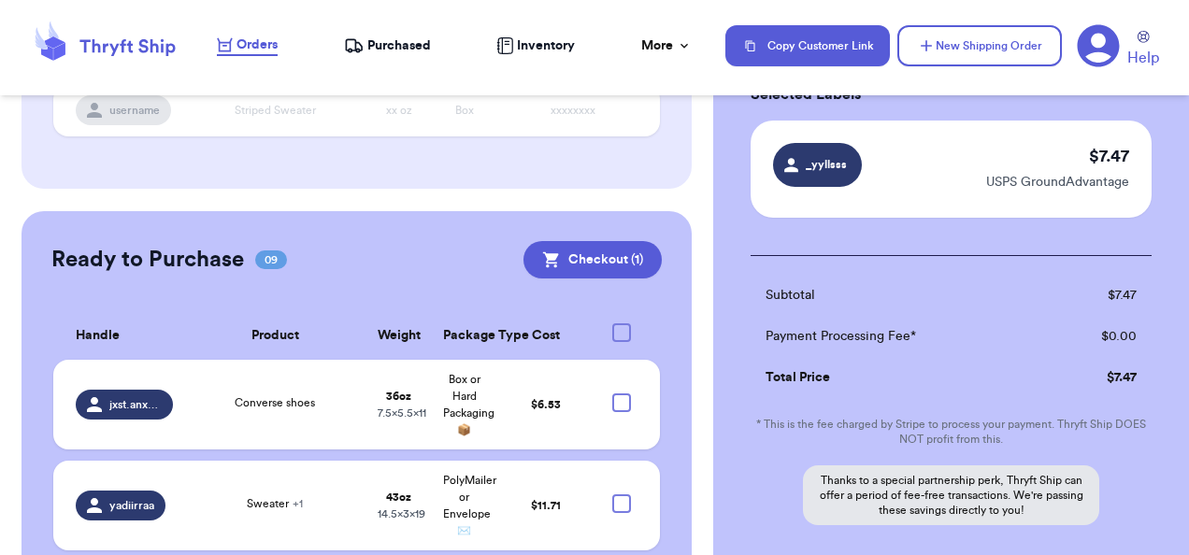
scroll to position [161, 0]
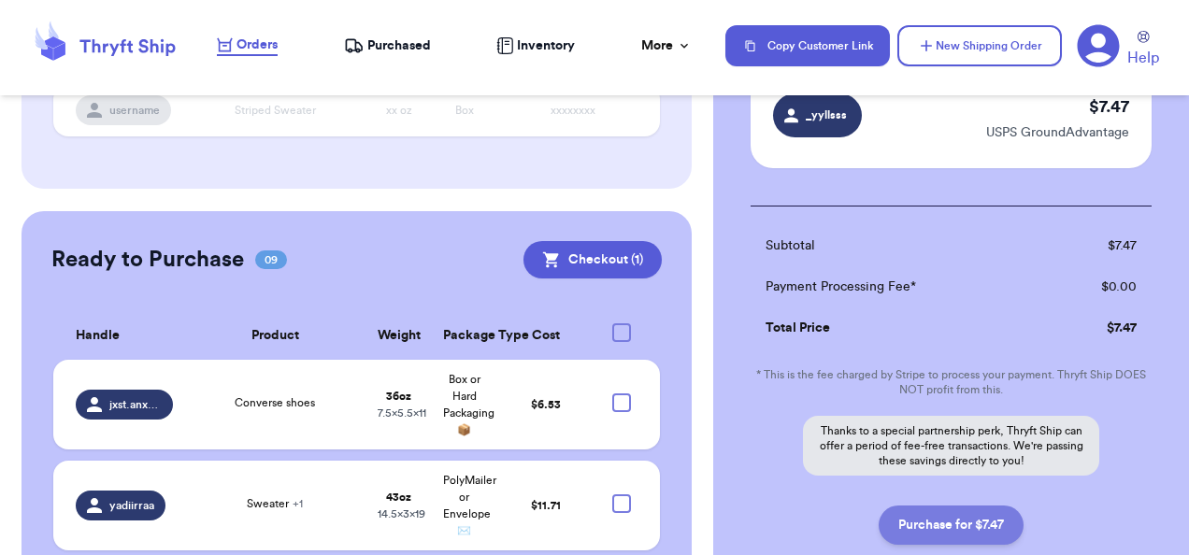
click at [986, 527] on button "Purchase for $7.47" at bounding box center [951, 525] width 145 height 39
checkbox input "false"
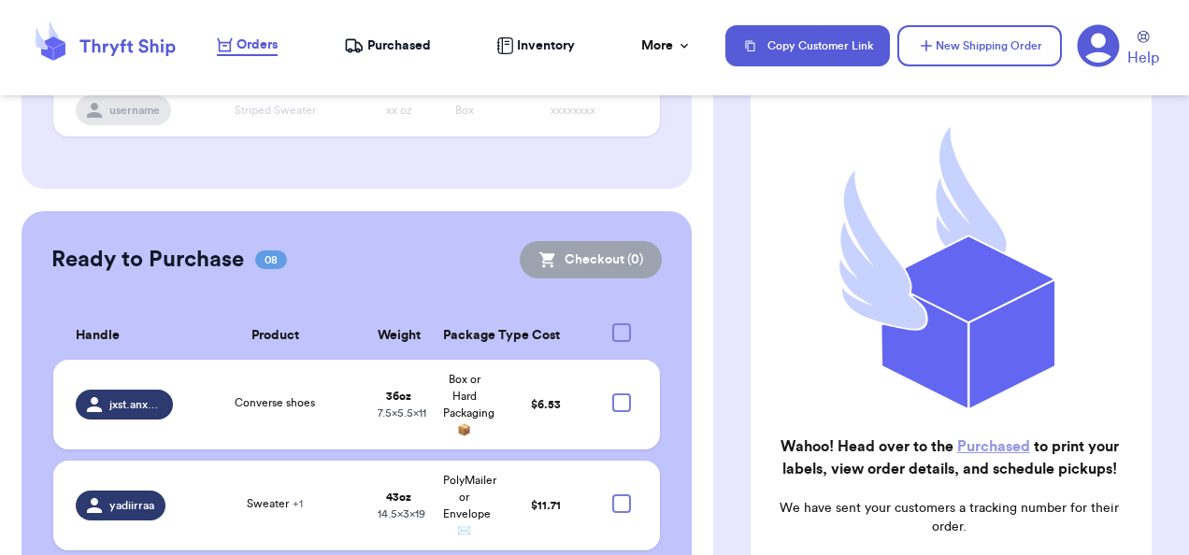
click at [404, 37] on span "Purchased" at bounding box center [399, 45] width 64 height 19
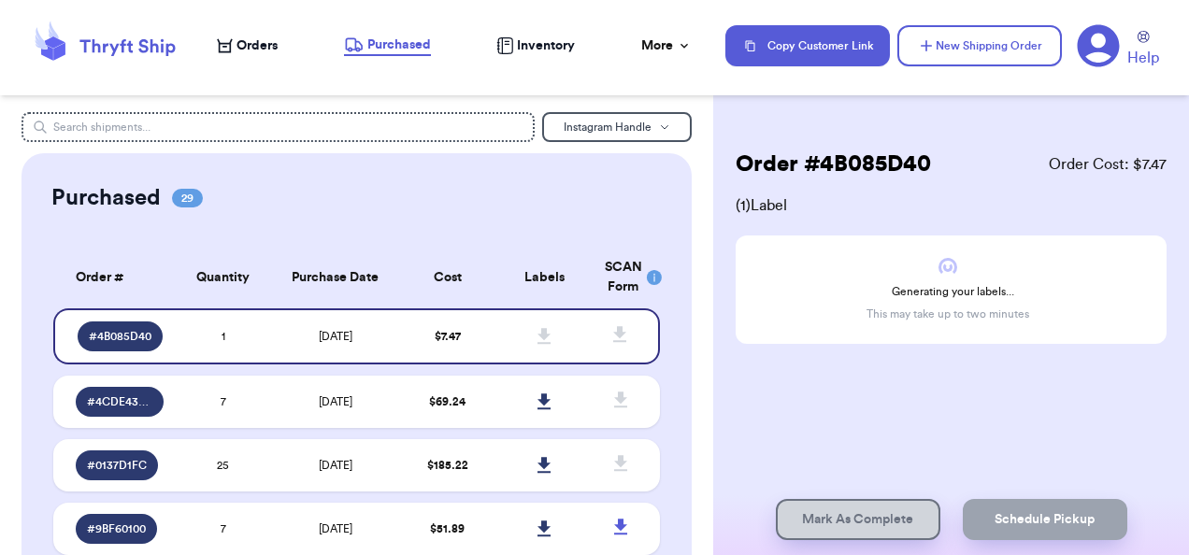
click at [249, 49] on span "Orders" at bounding box center [257, 45] width 41 height 19
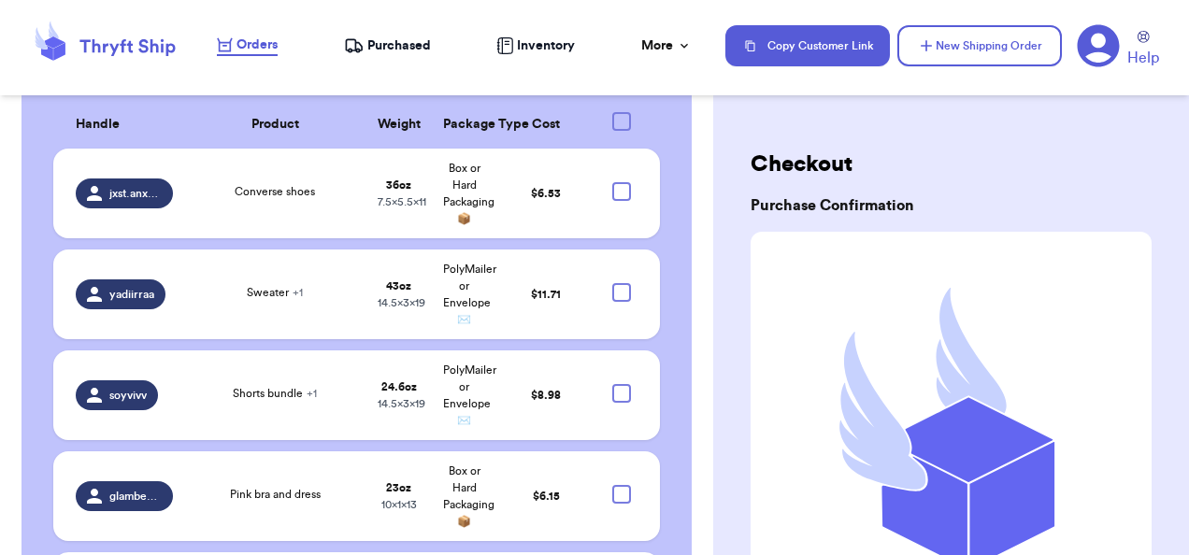
scroll to position [569, 0]
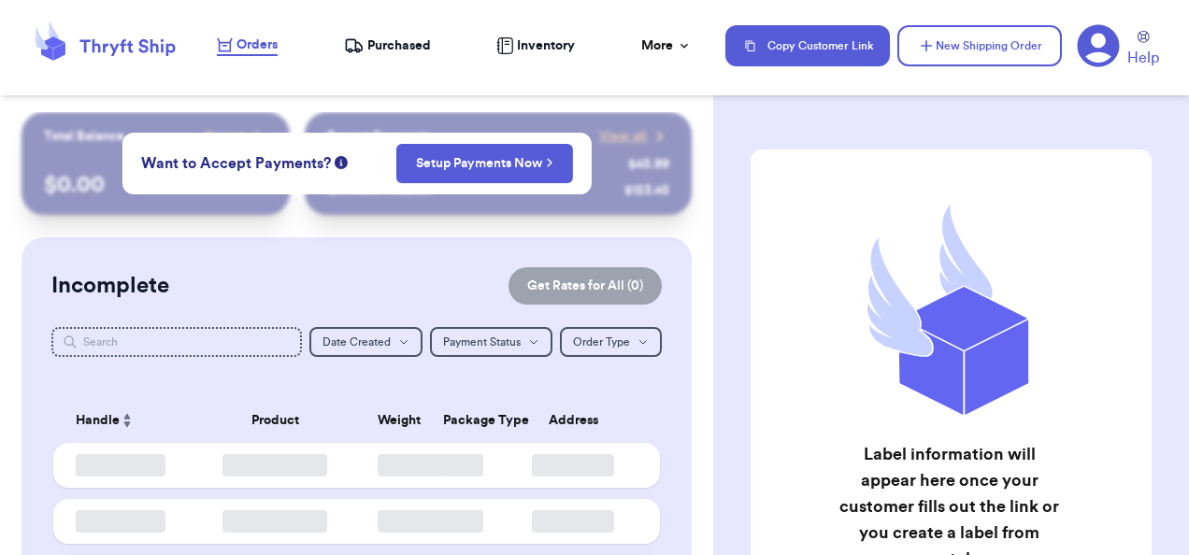
checkbox input "false"
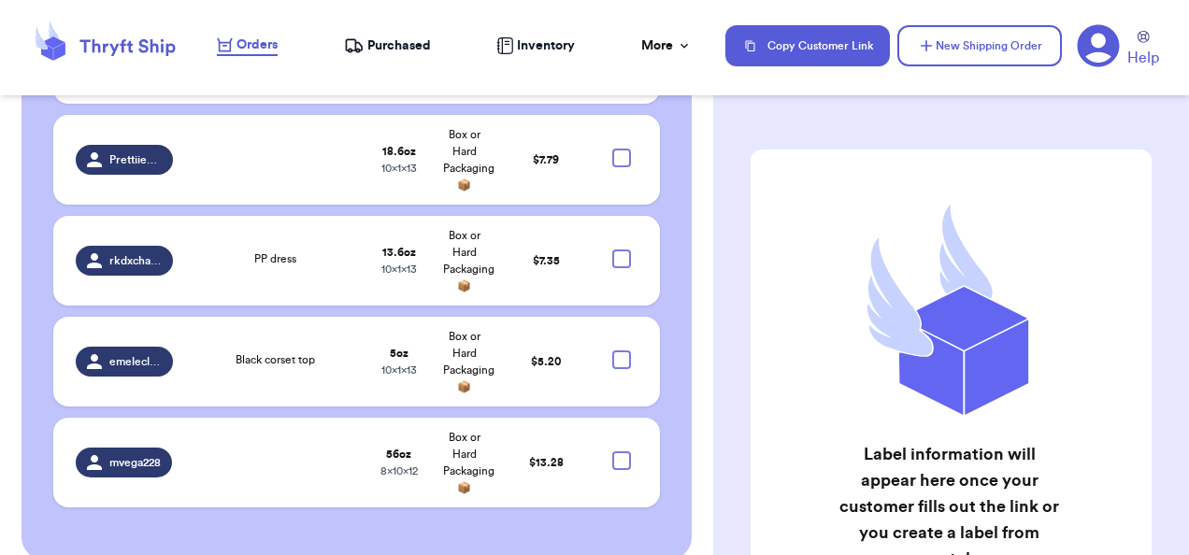
scroll to position [1034, 0]
